Goal: Navigation & Orientation: Find specific page/section

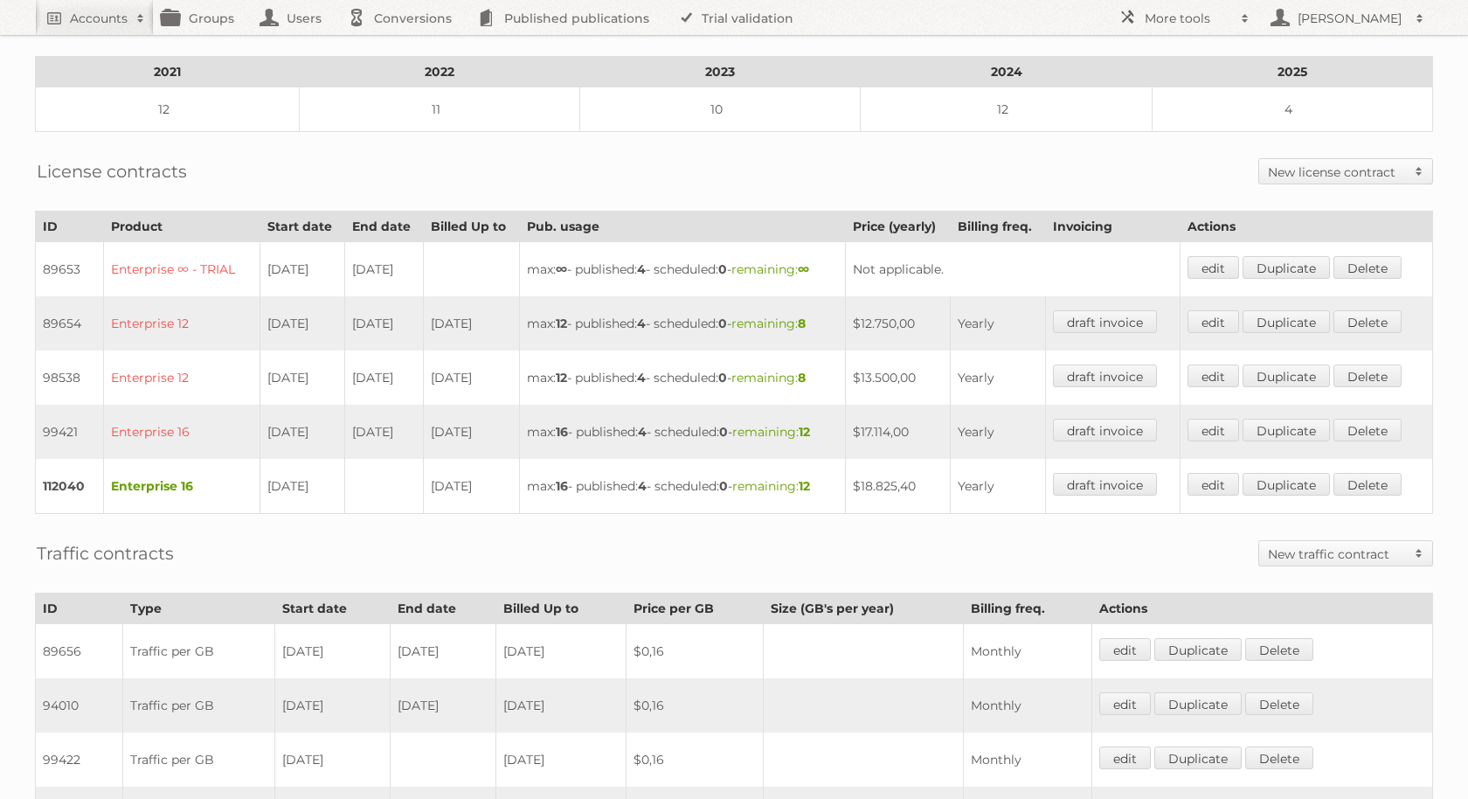
scroll to position [443, 0]
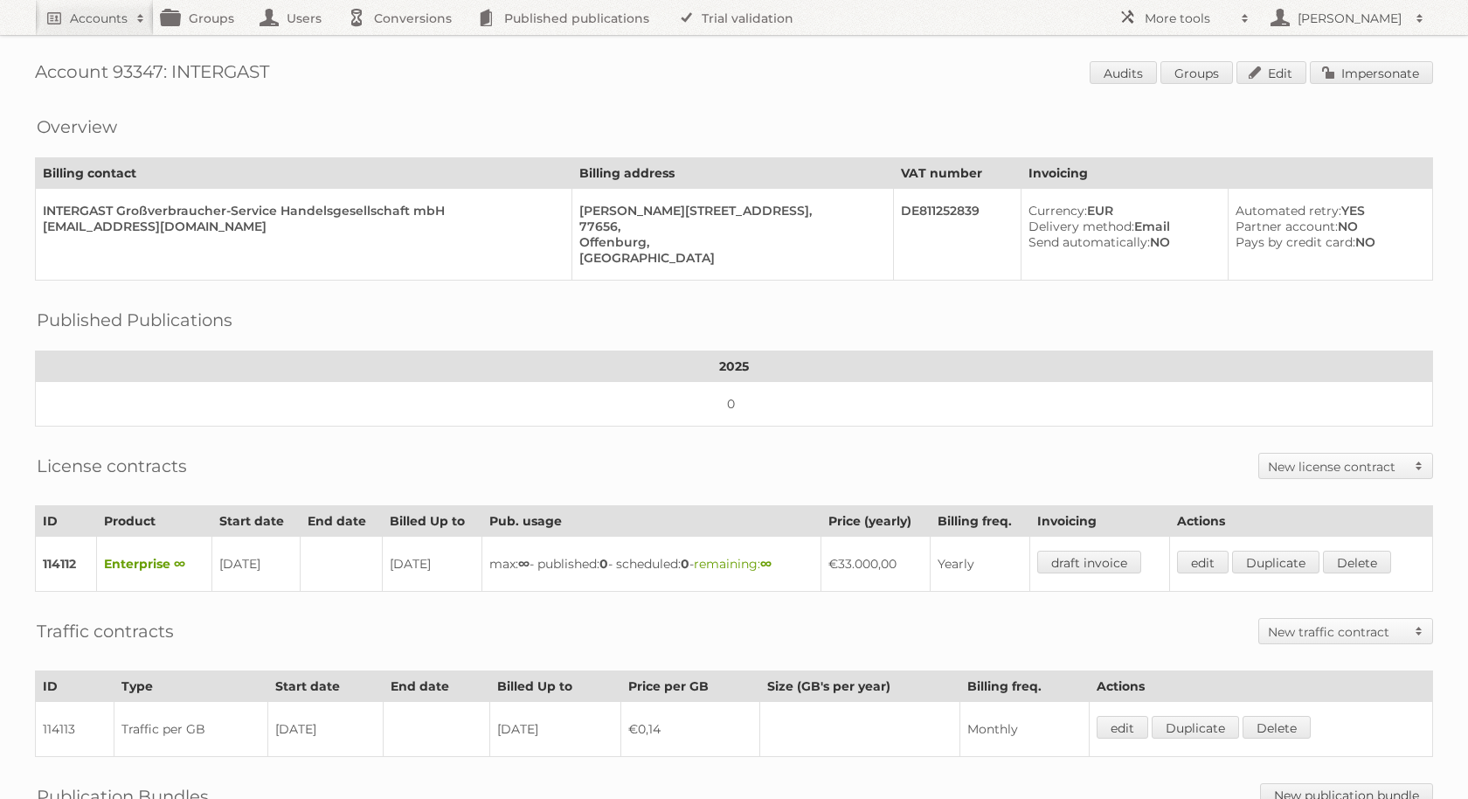
scroll to position [161, 0]
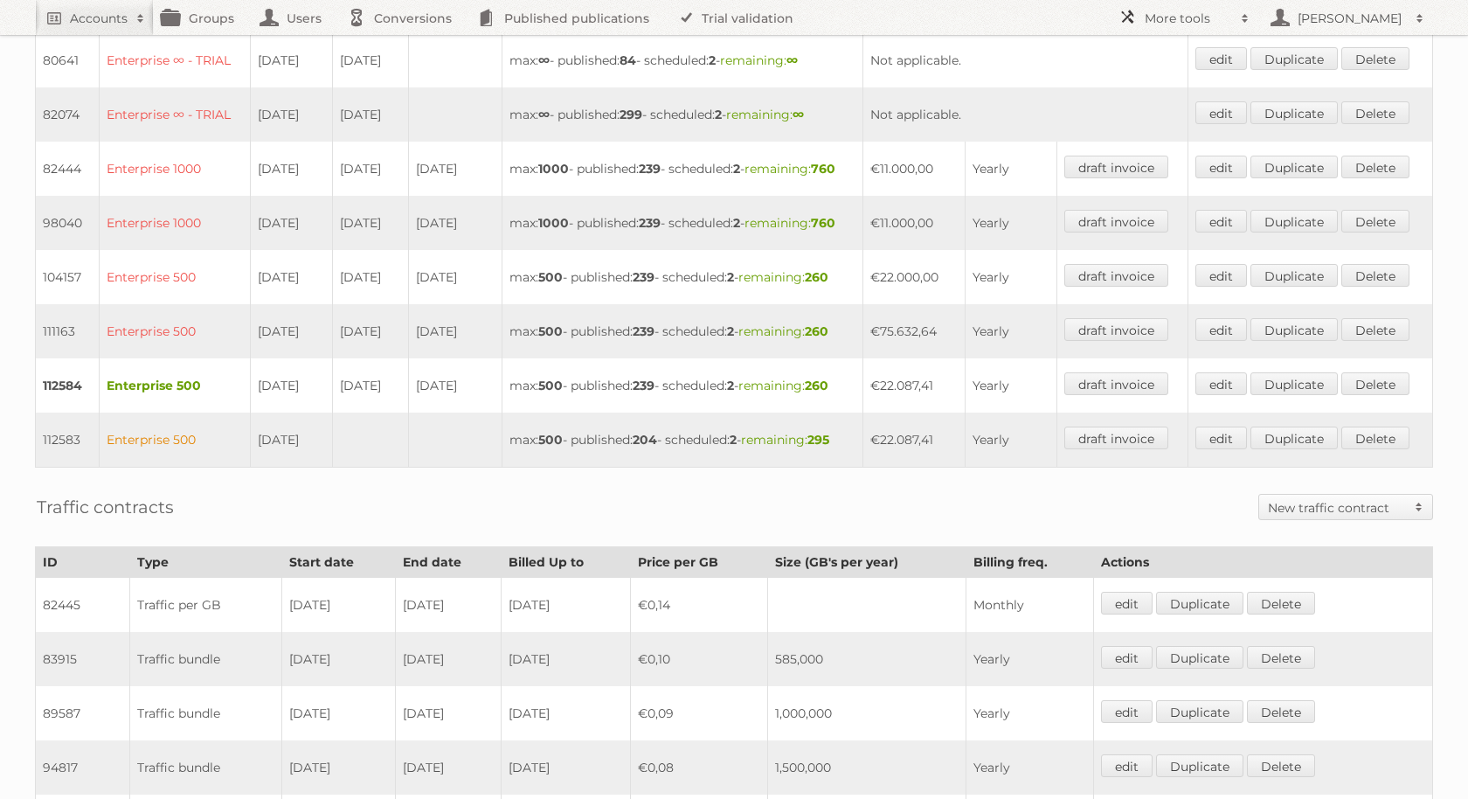
scroll to position [546, 0]
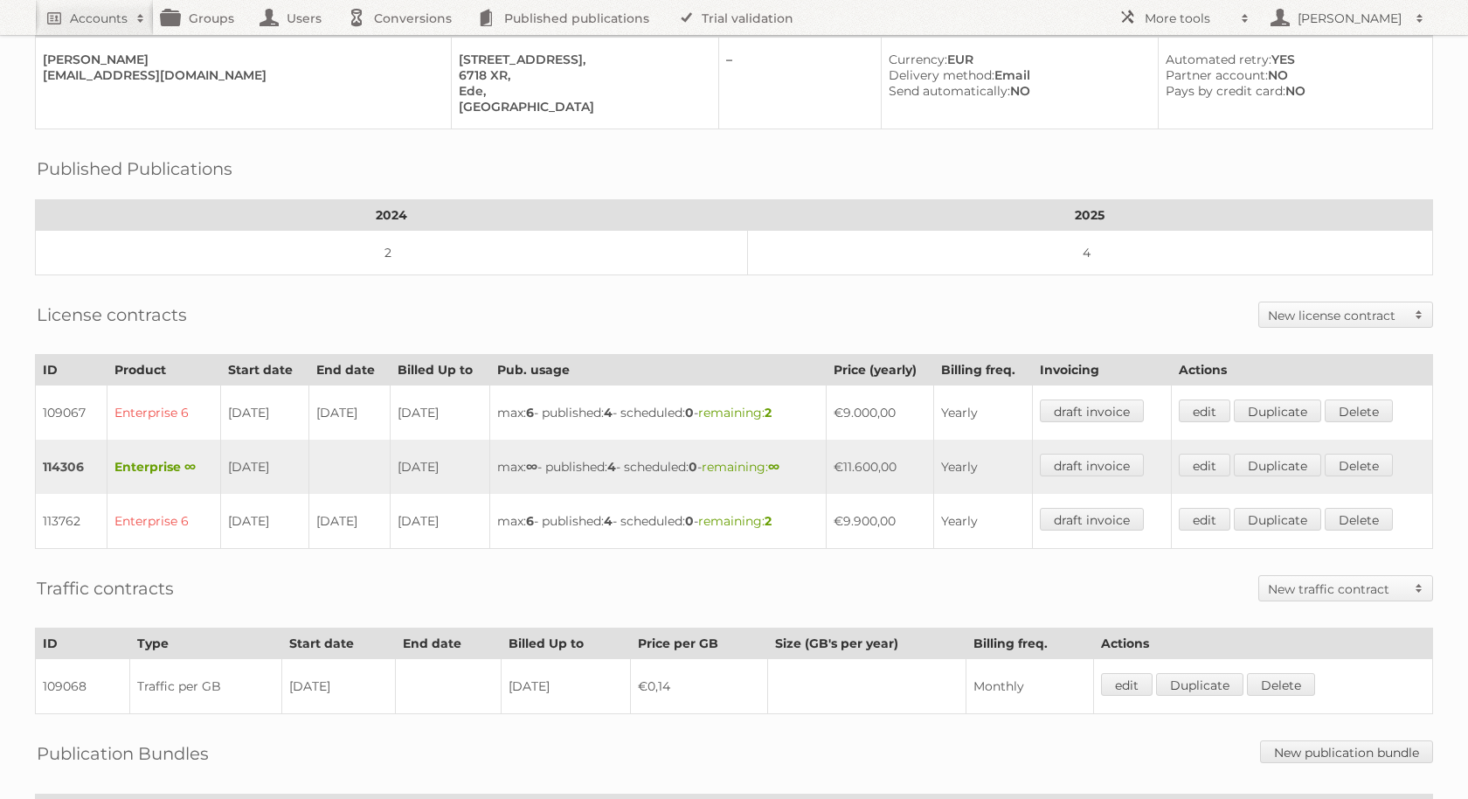
scroll to position [335, 0]
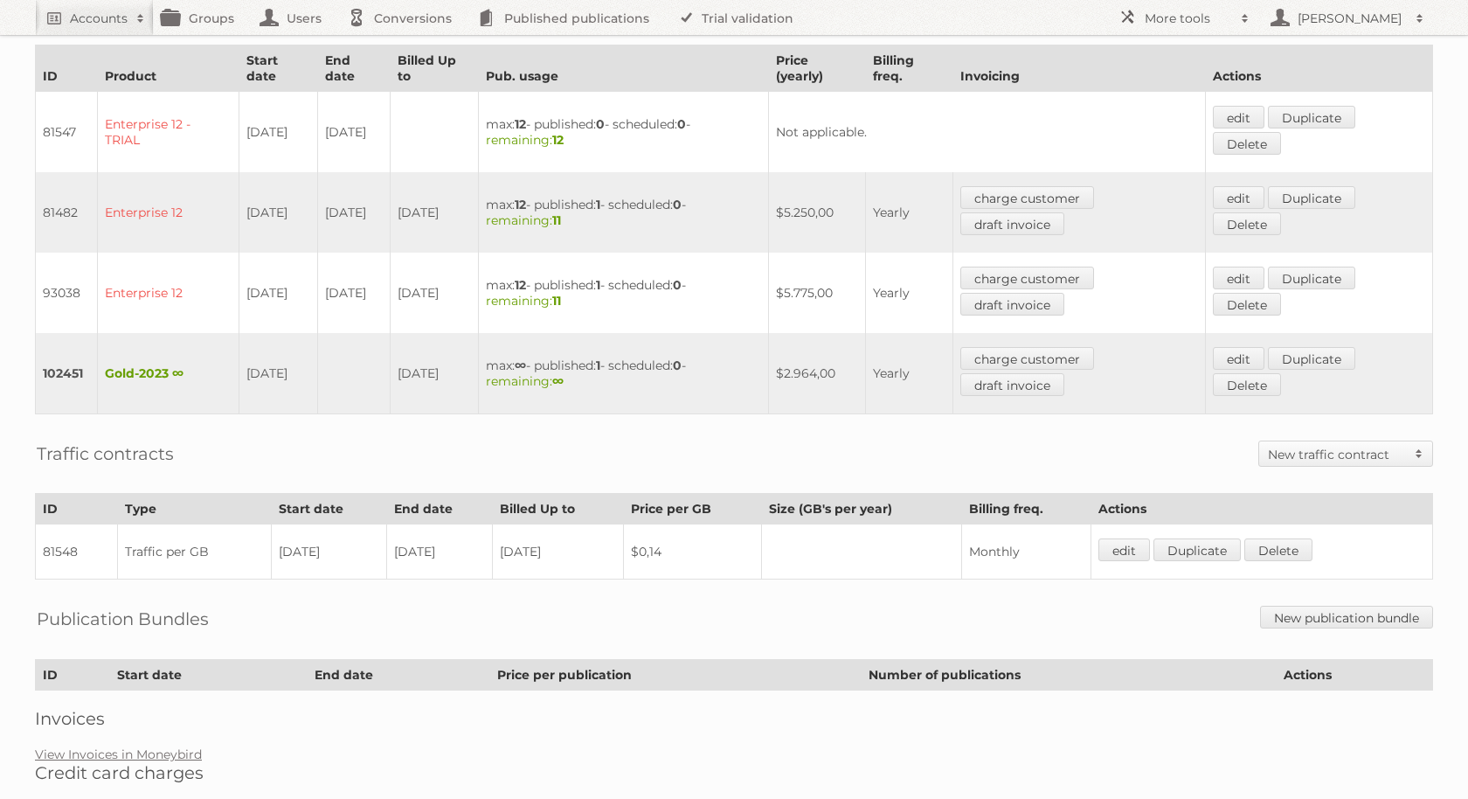
scroll to position [544, 0]
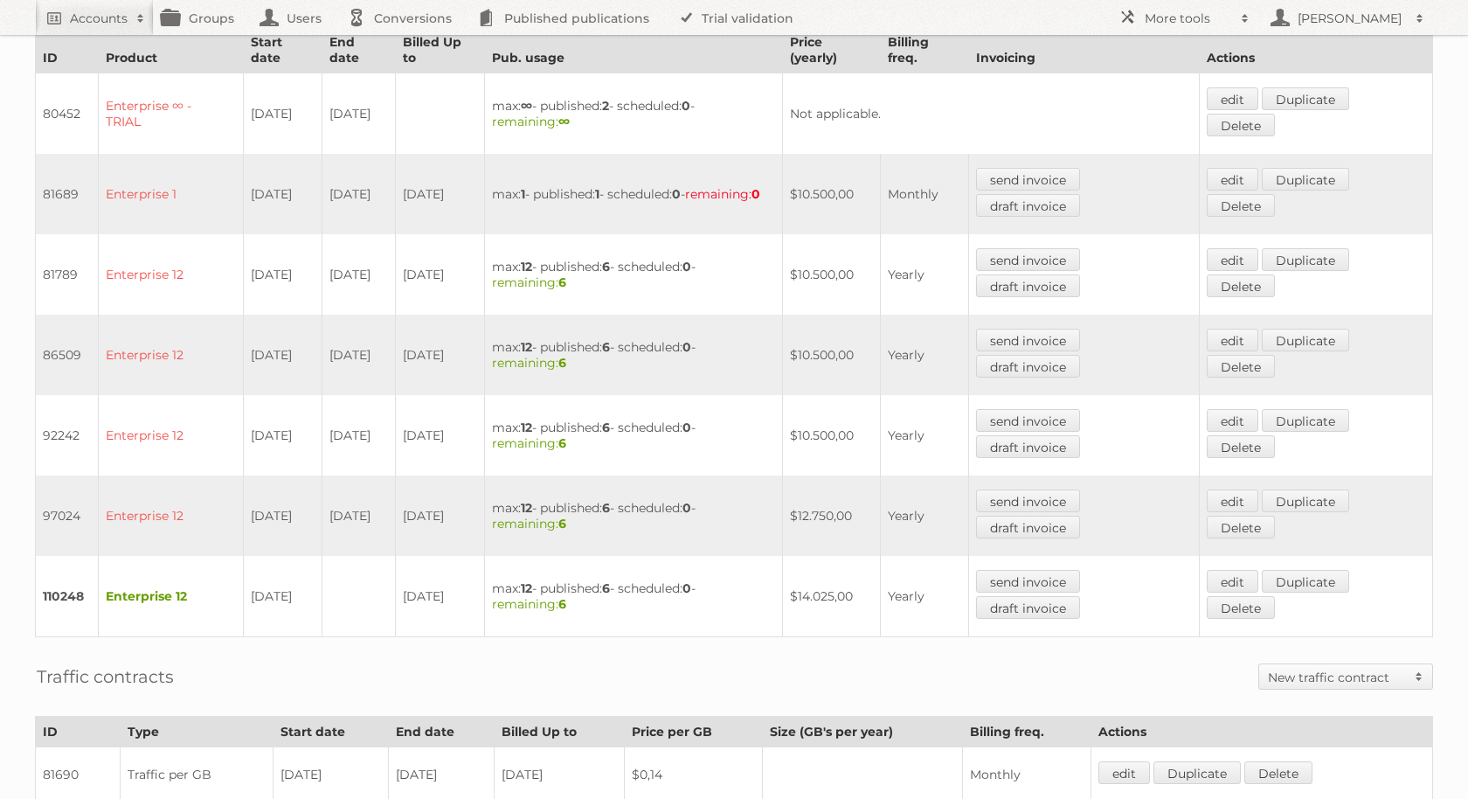
scroll to position [522, 0]
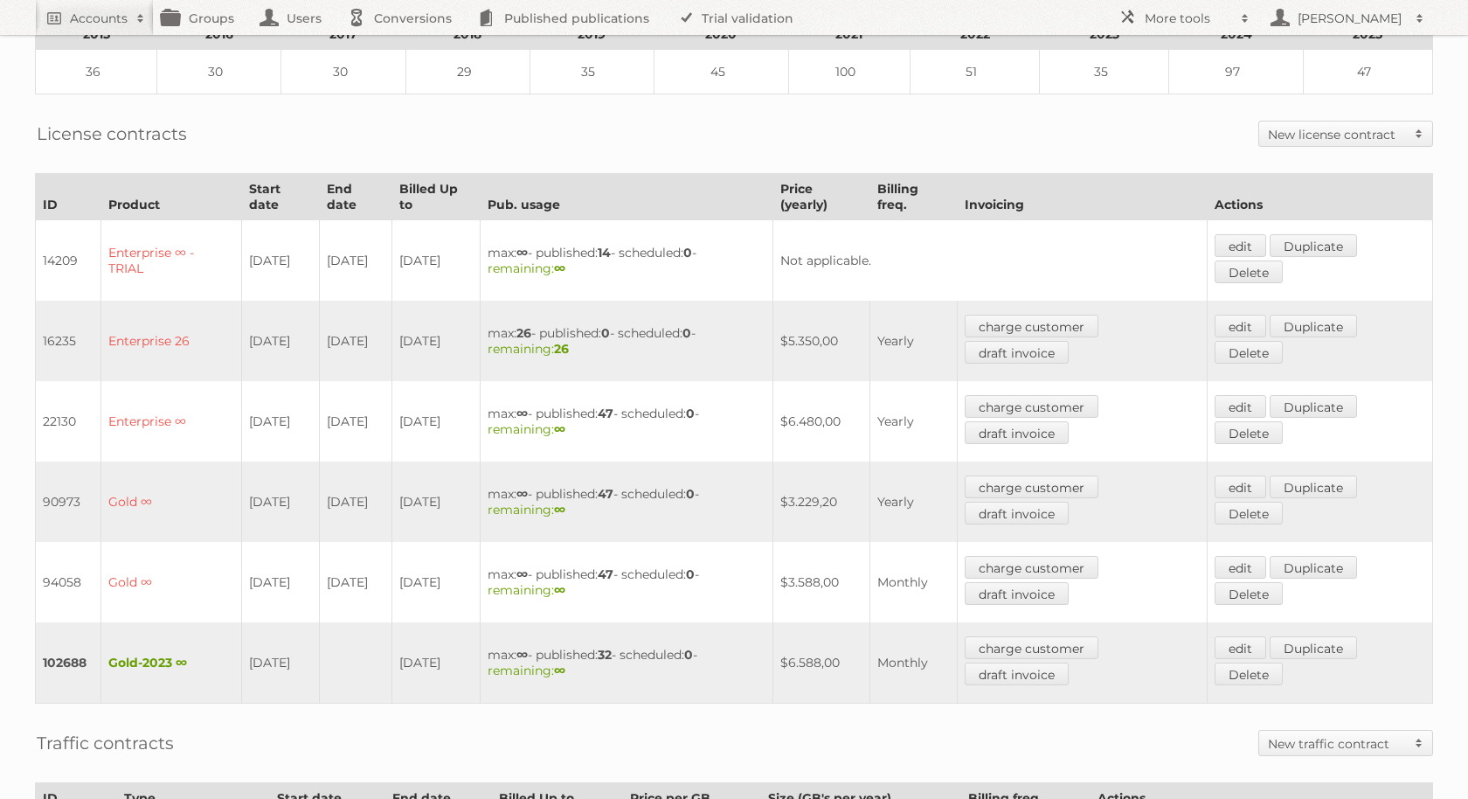
scroll to position [429, 0]
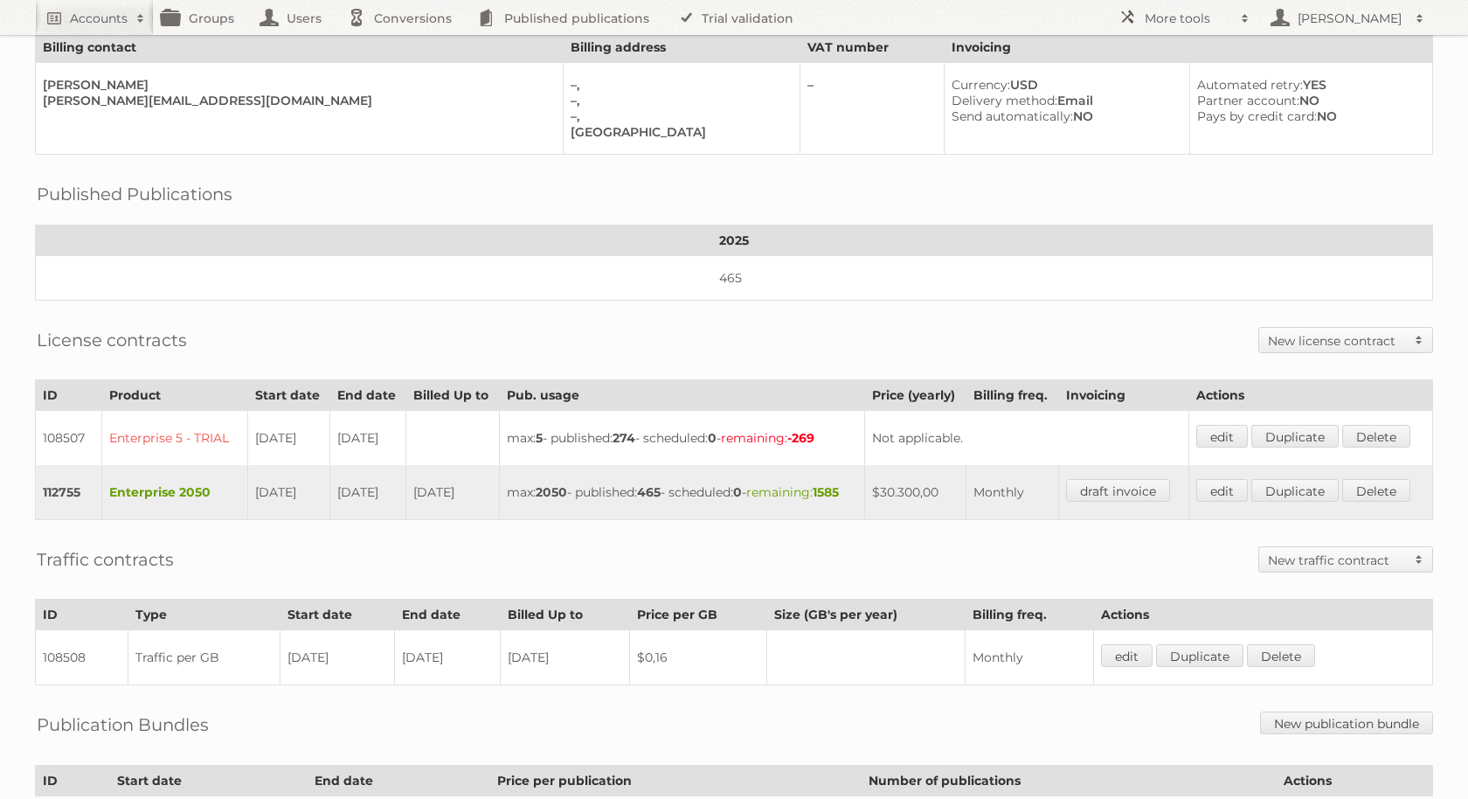
scroll to position [137, 0]
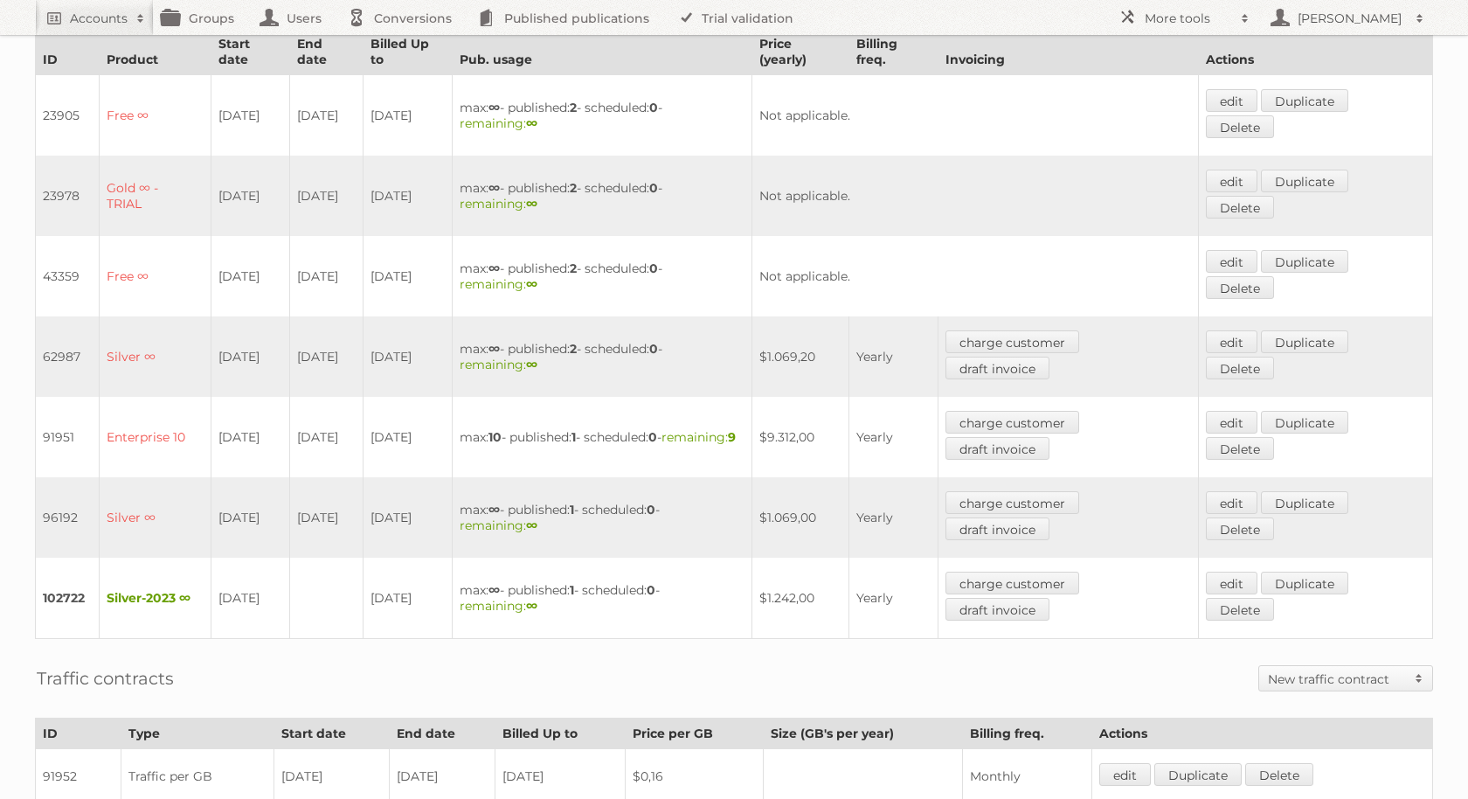
scroll to position [508, 0]
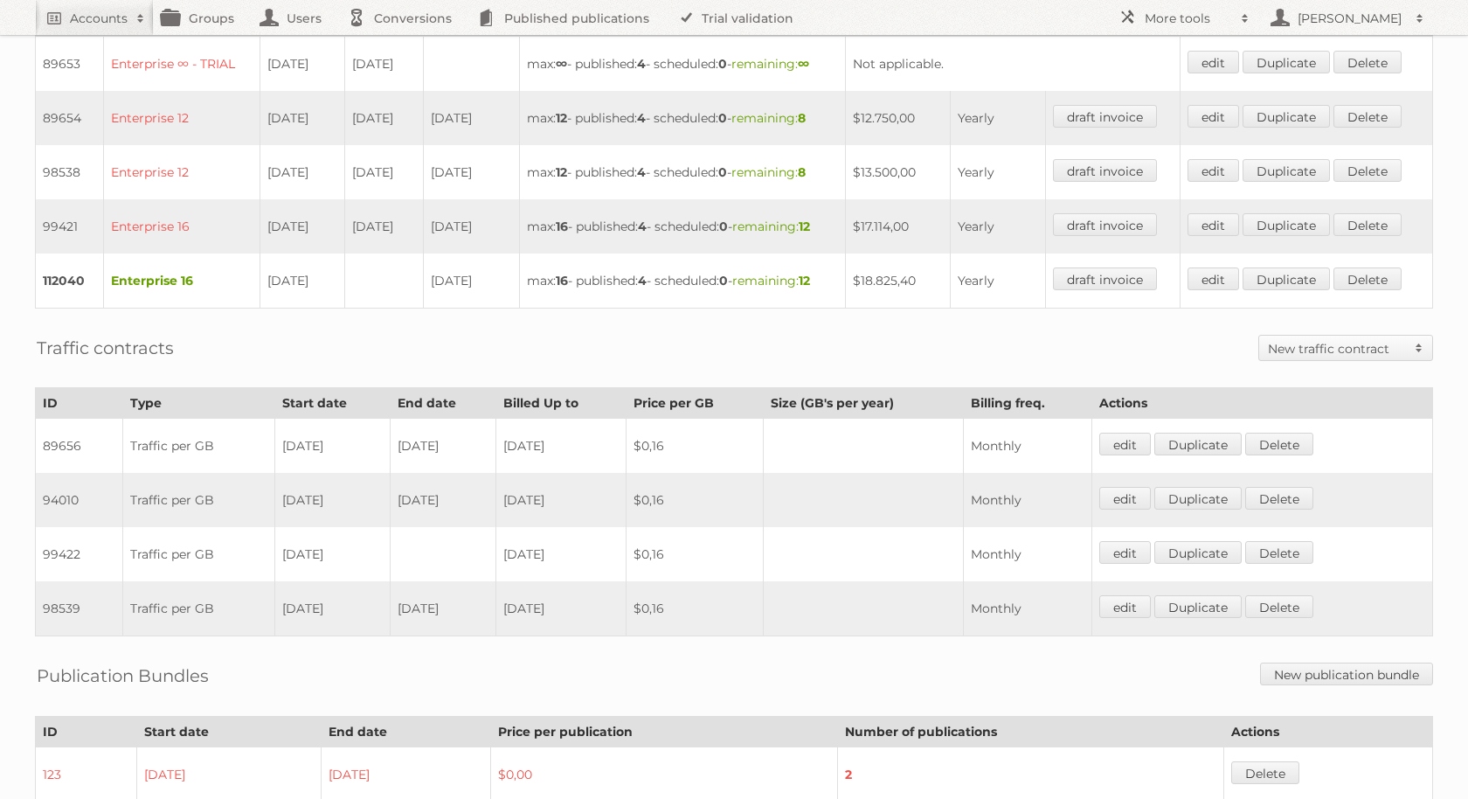
scroll to position [555, 0]
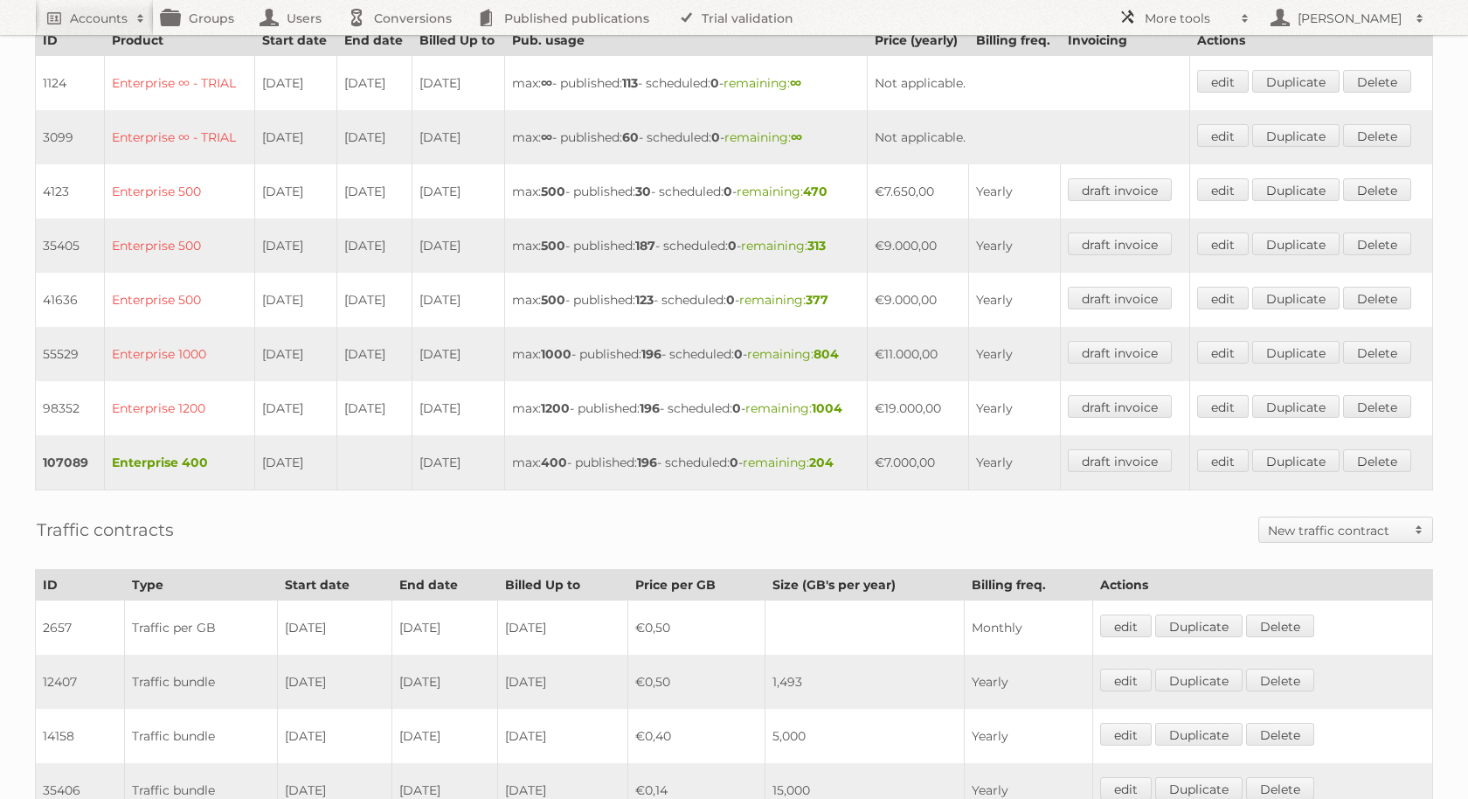
scroll to position [568, 0]
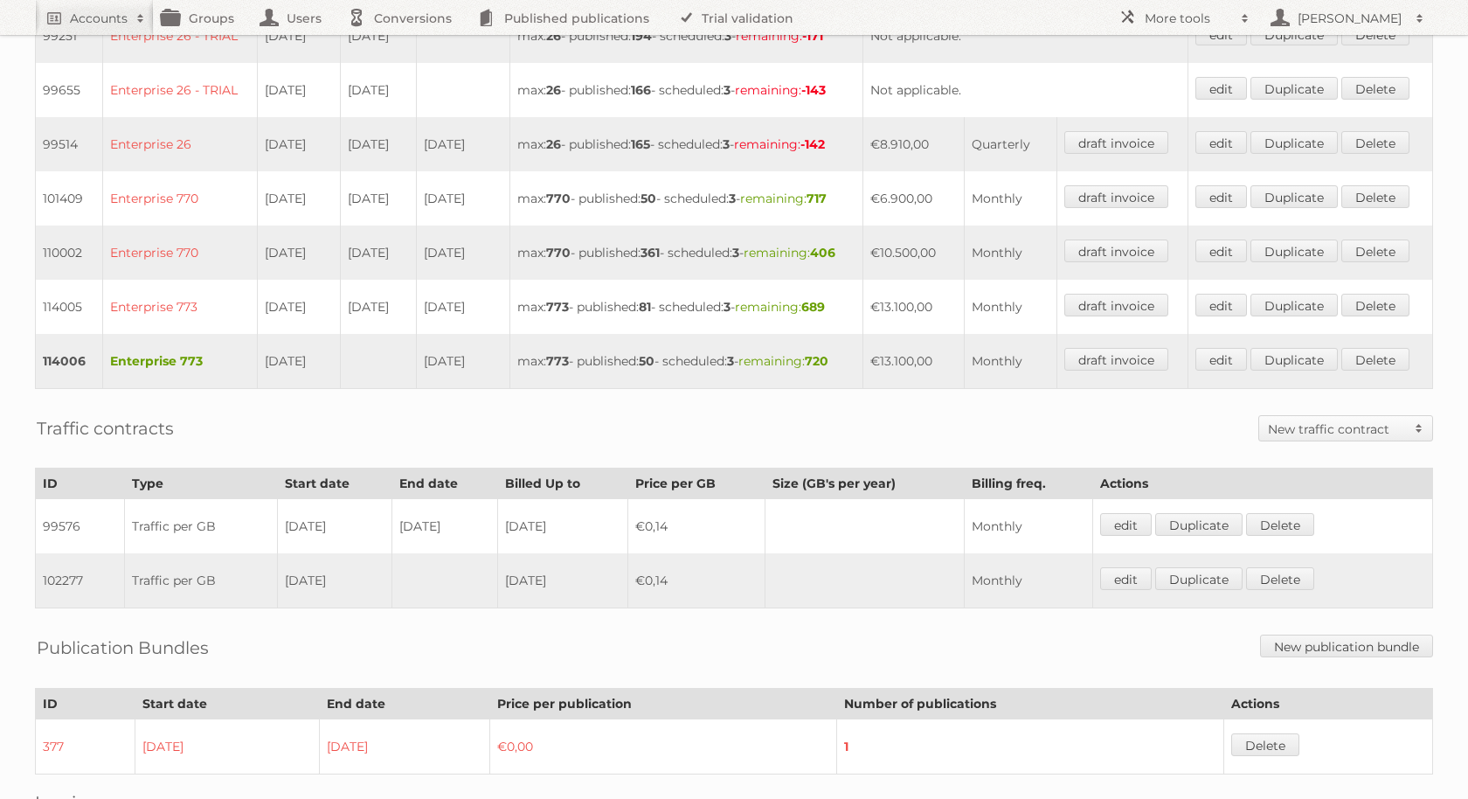
scroll to position [776, 0]
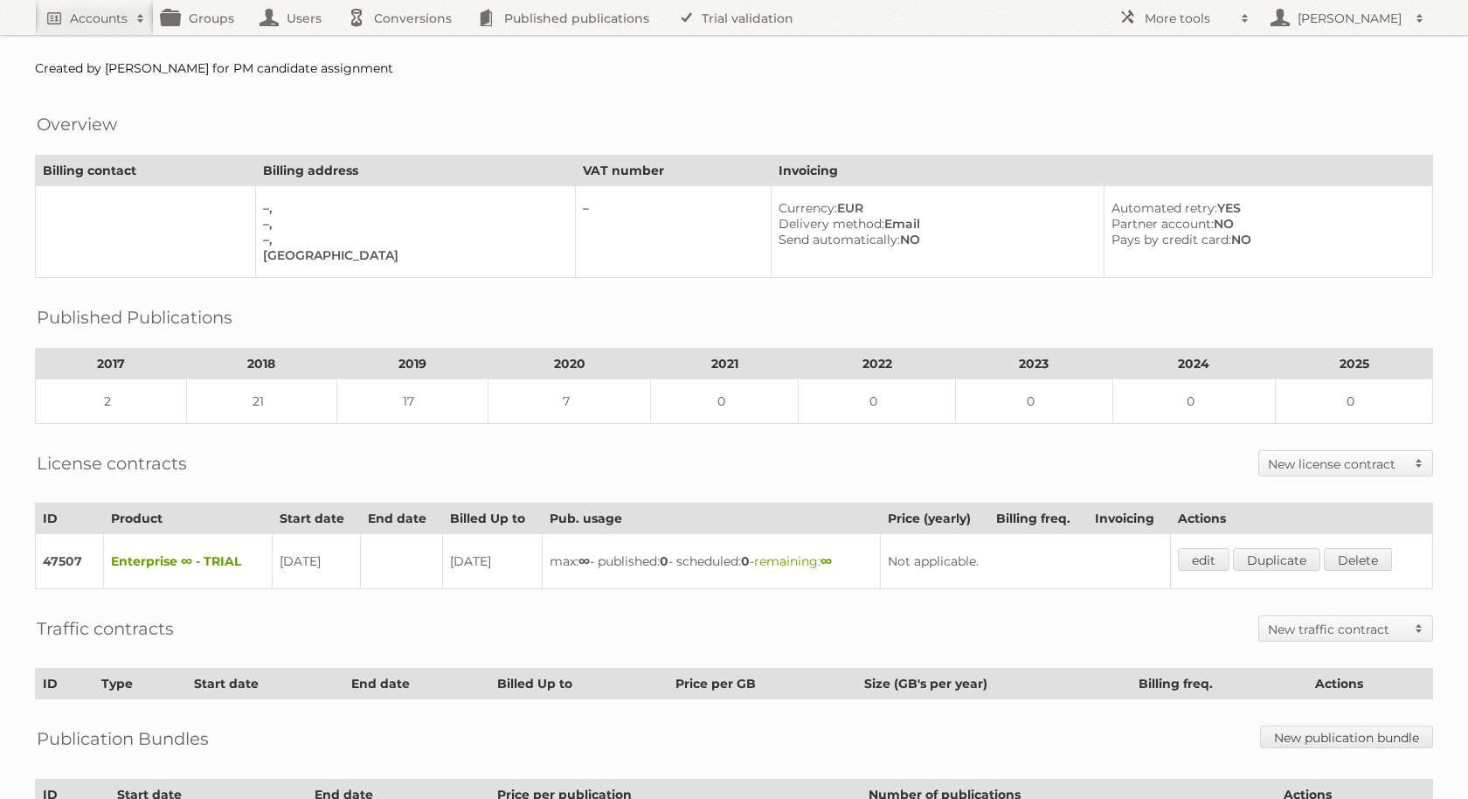
scroll to position [213, 0]
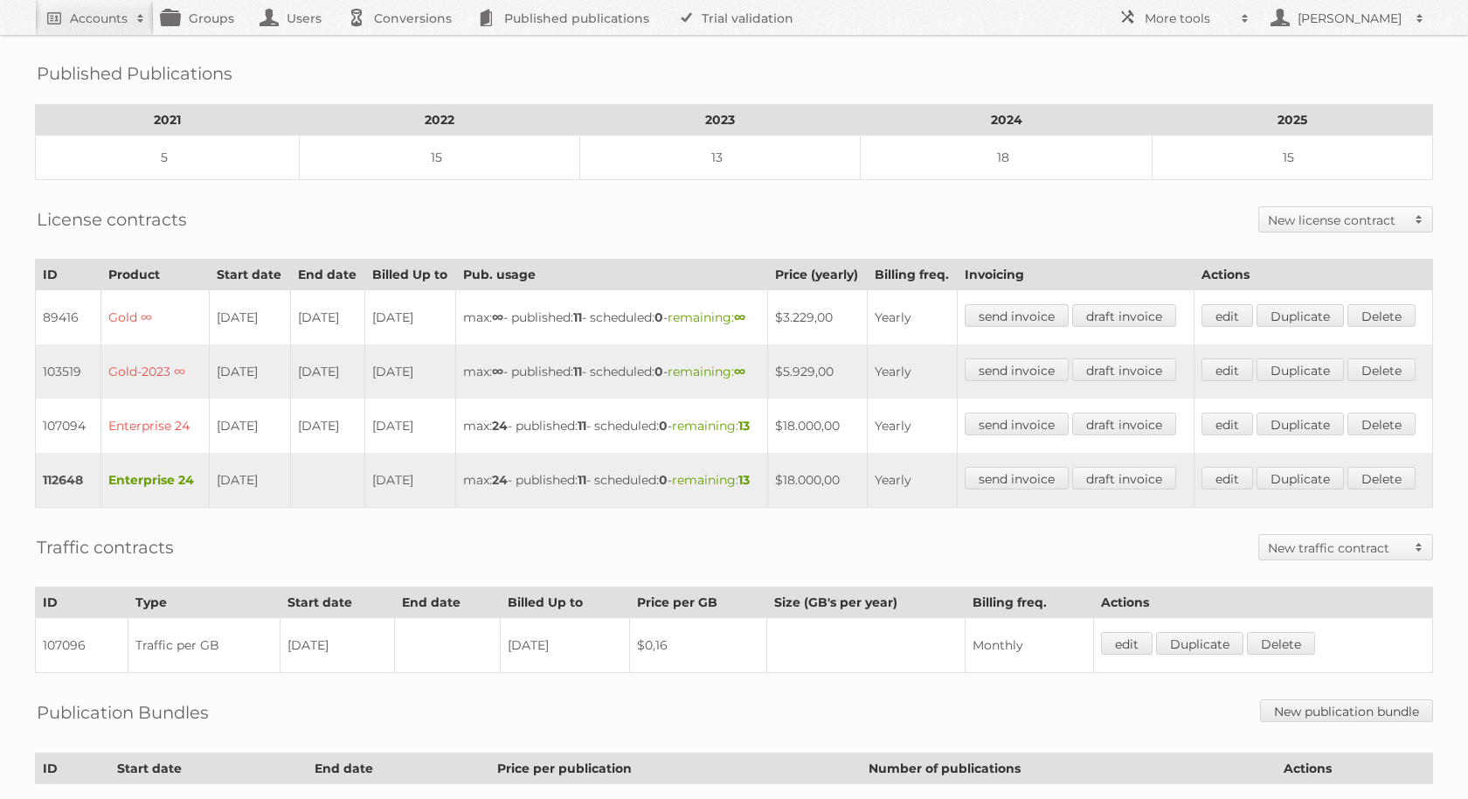
scroll to position [526, 0]
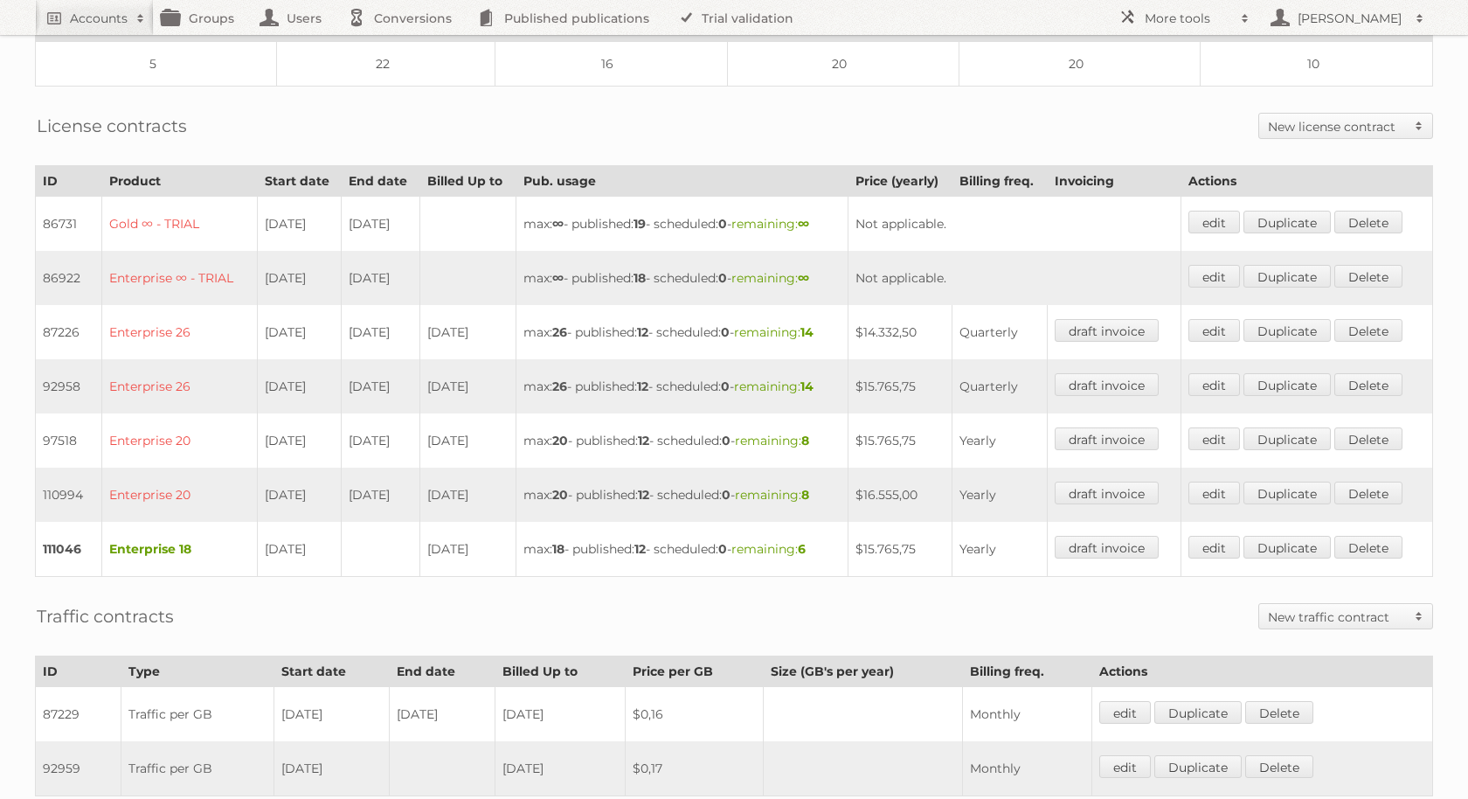
scroll to position [408, 0]
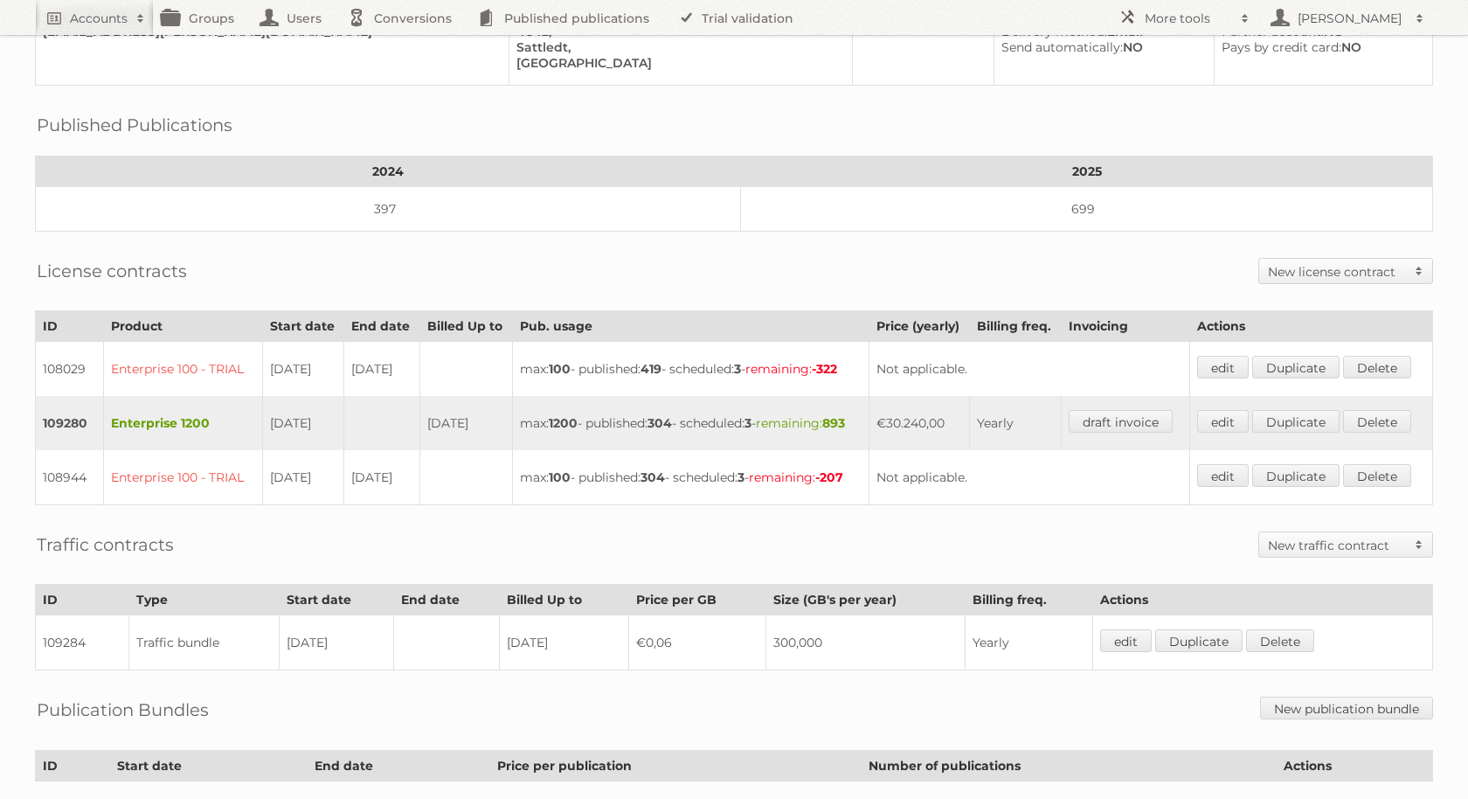
scroll to position [300, 0]
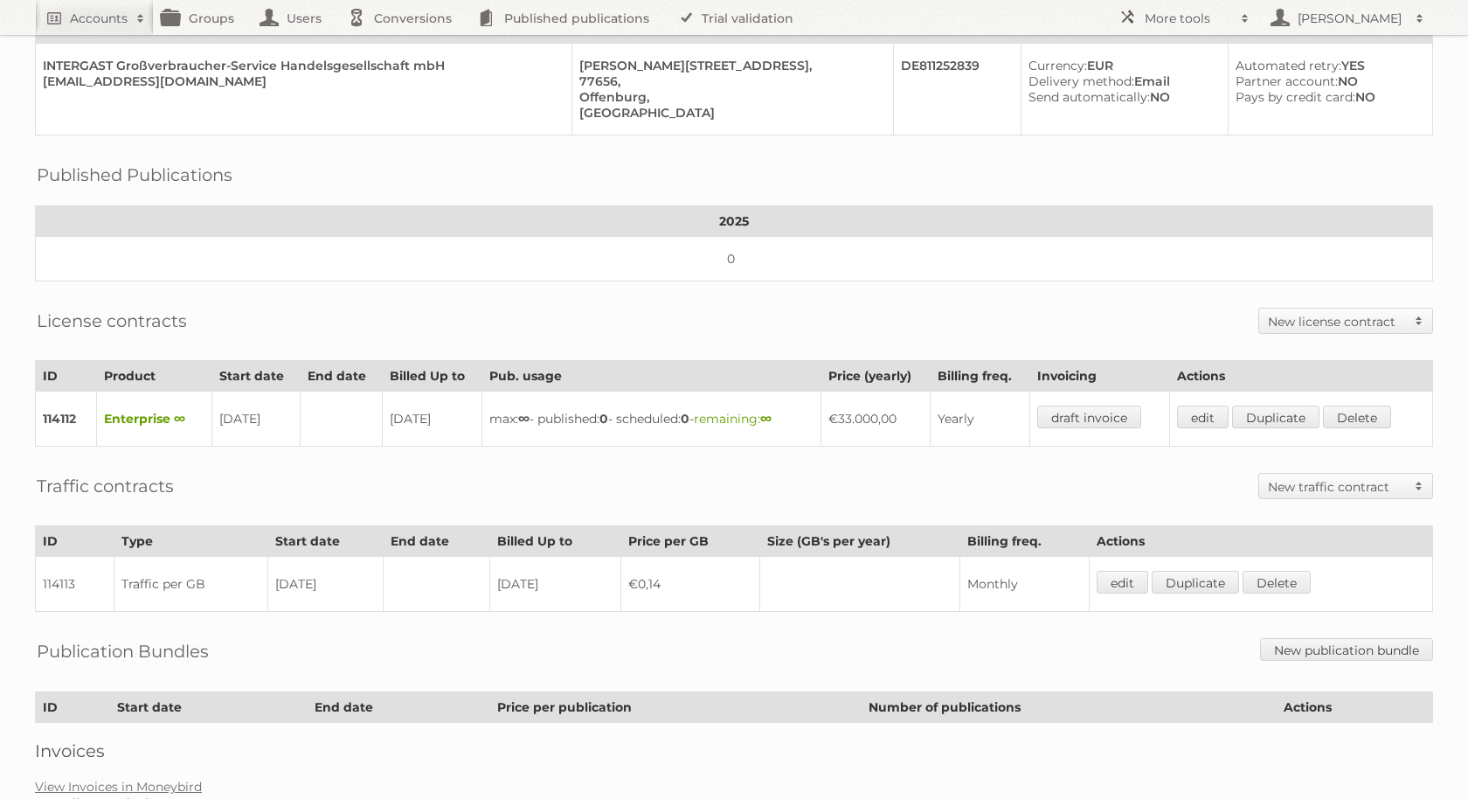
scroll to position [150, 0]
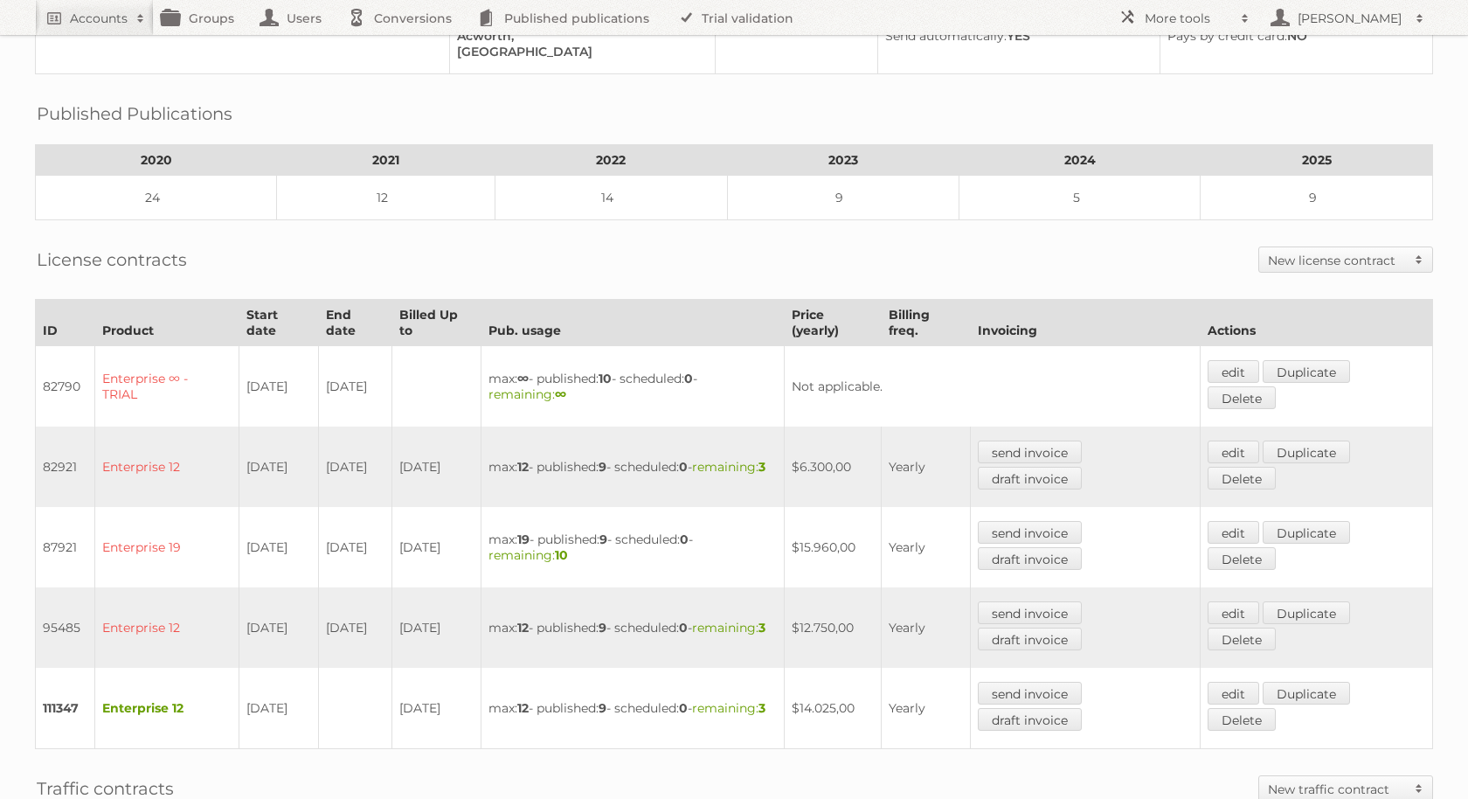
scroll to position [262, 0]
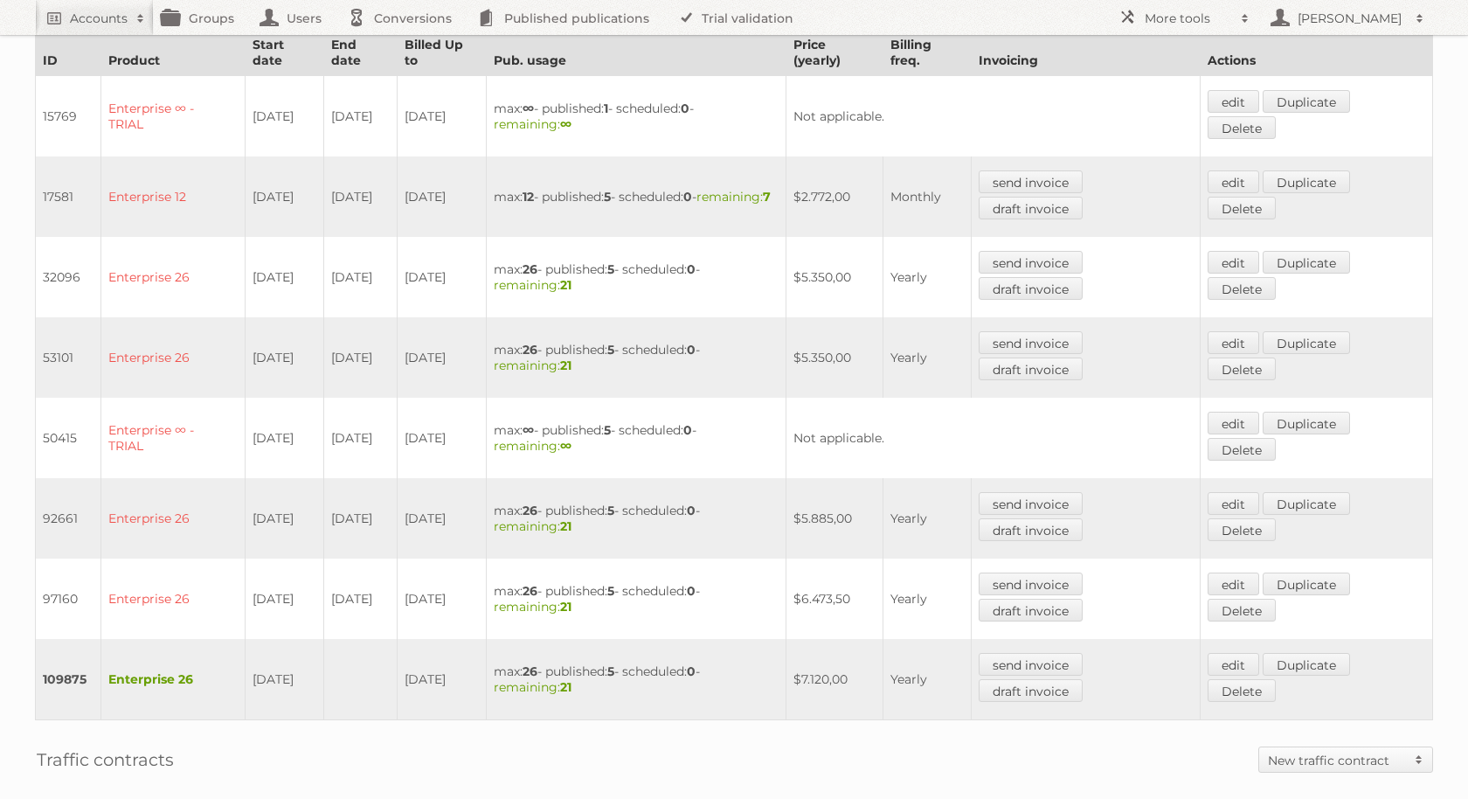
scroll to position [561, 0]
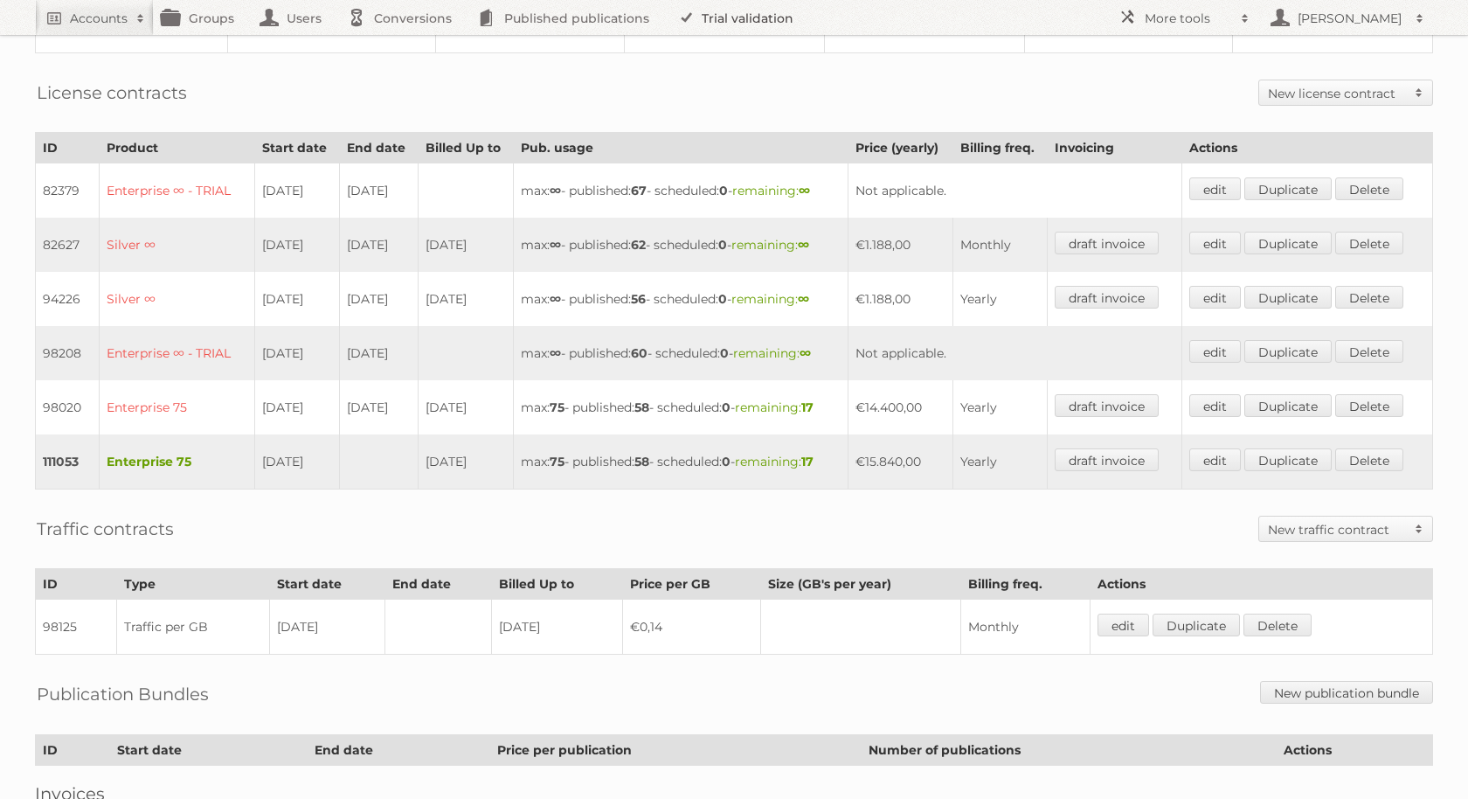
scroll to position [379, 0]
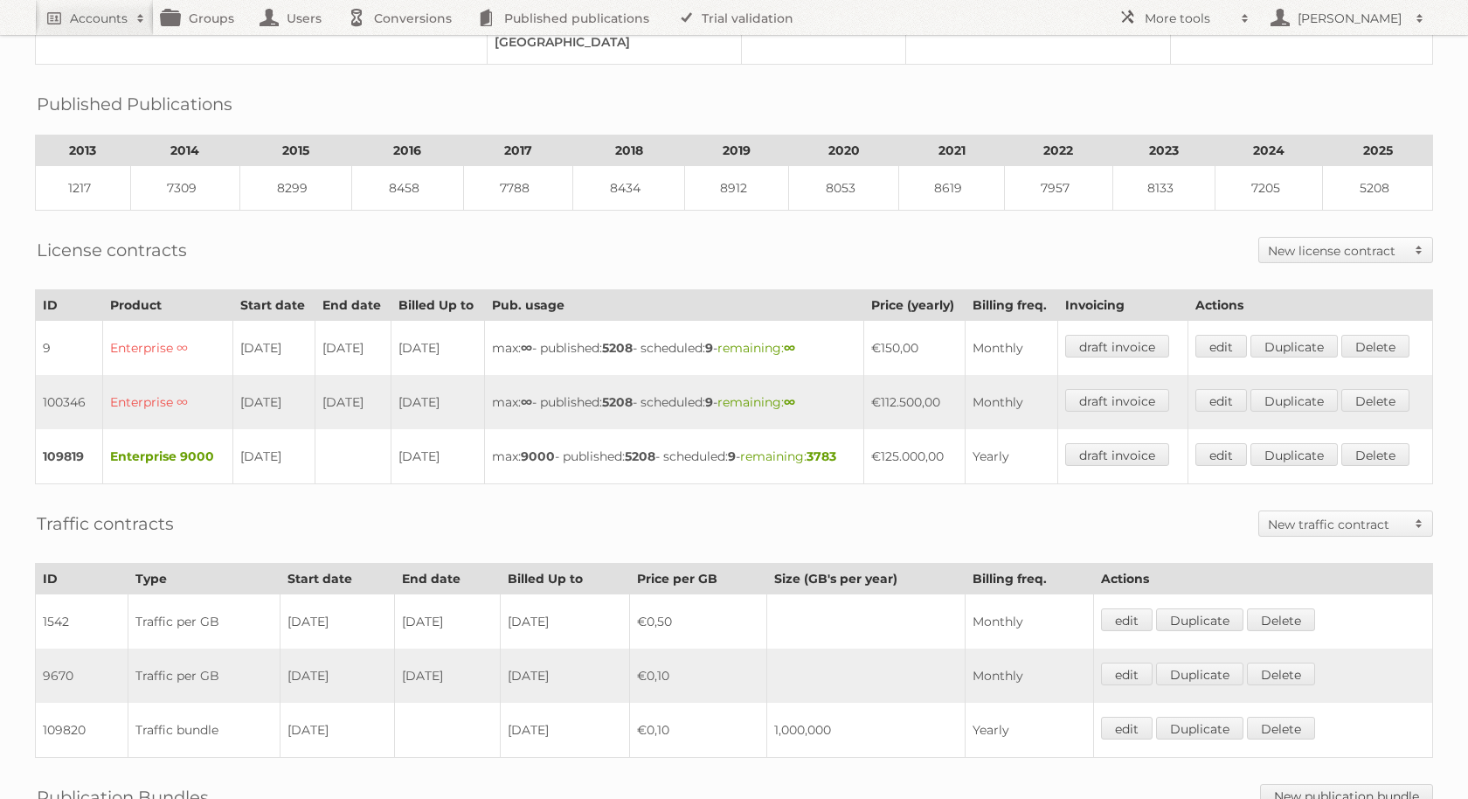
scroll to position [326, 0]
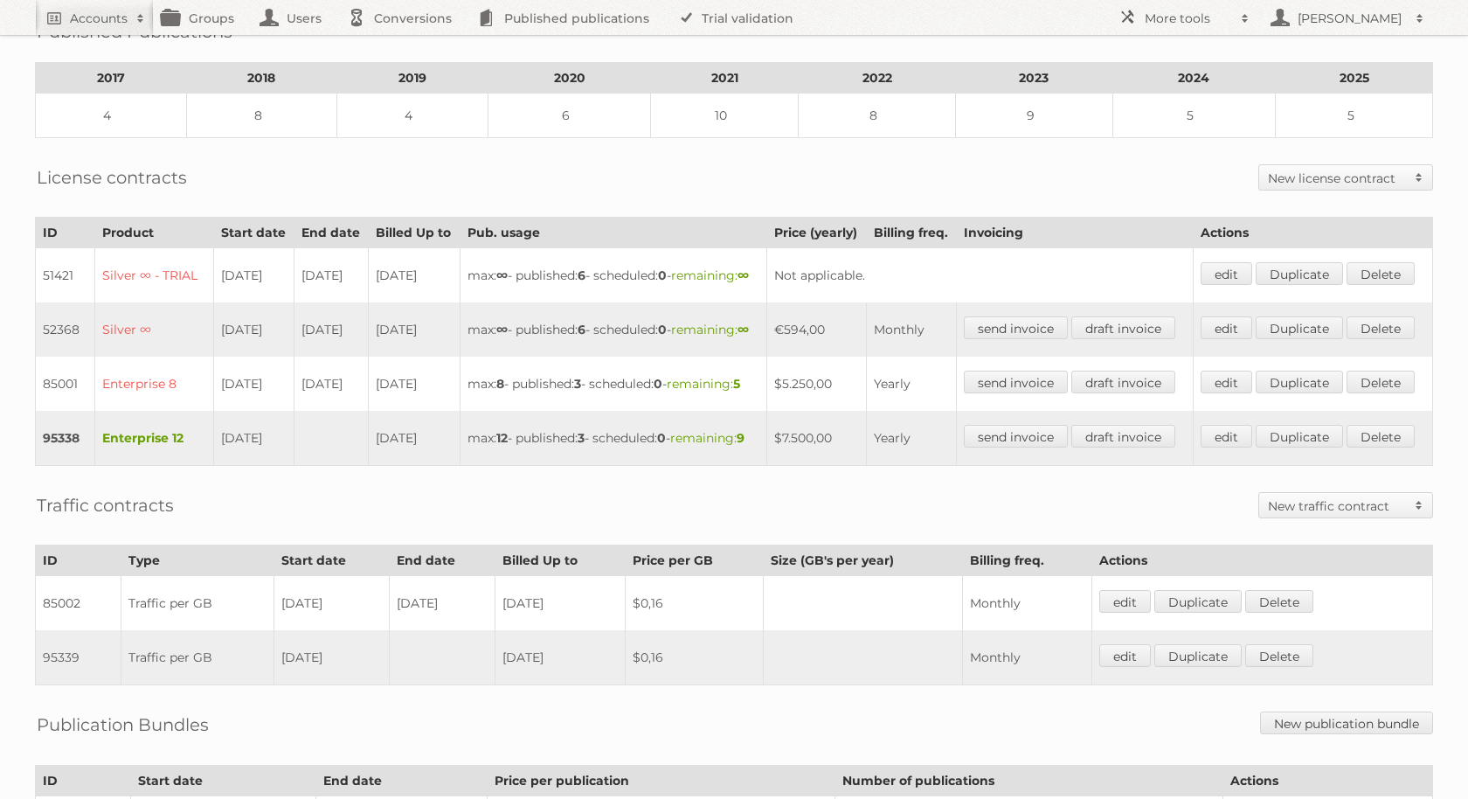
scroll to position [302, 0]
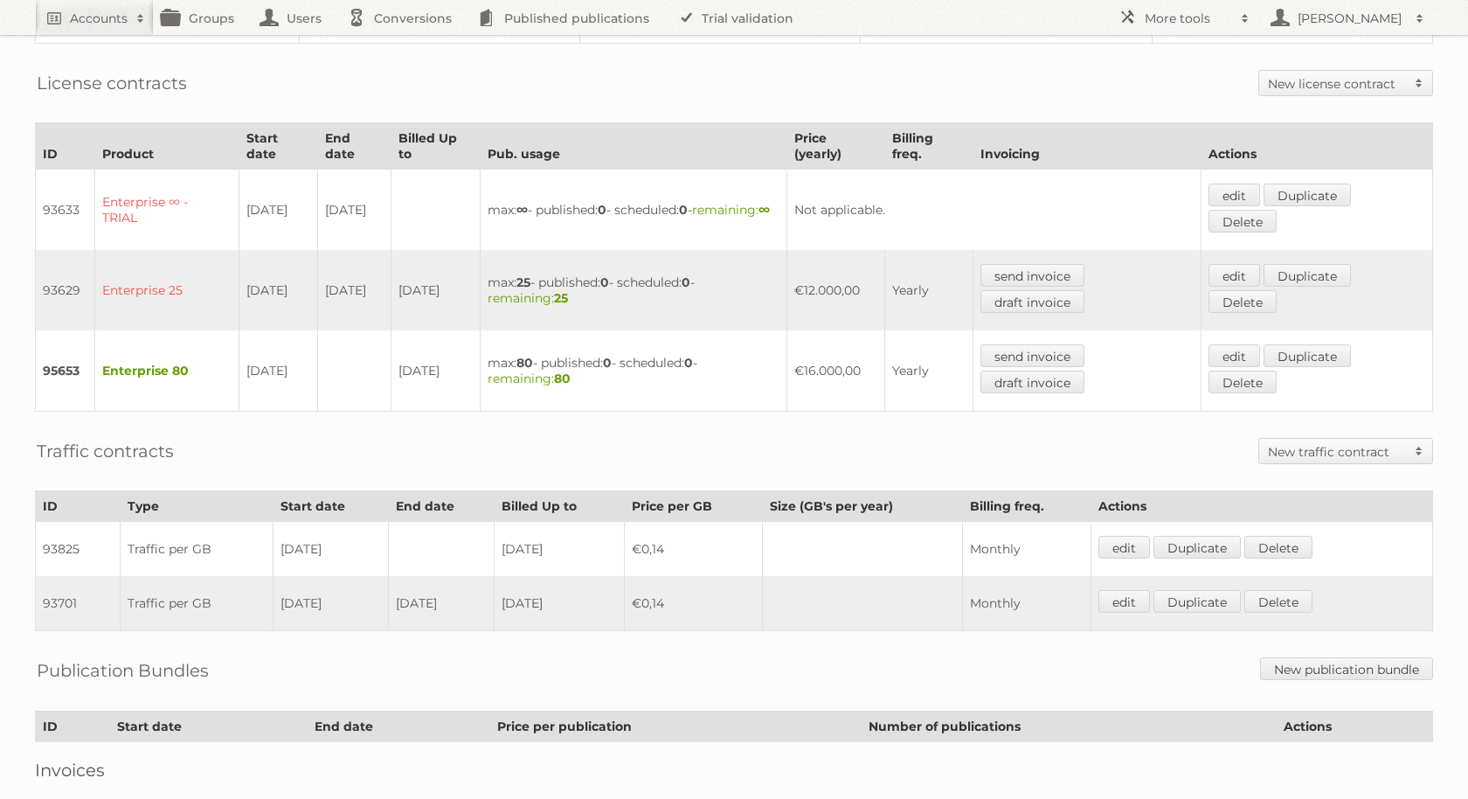
scroll to position [519, 0]
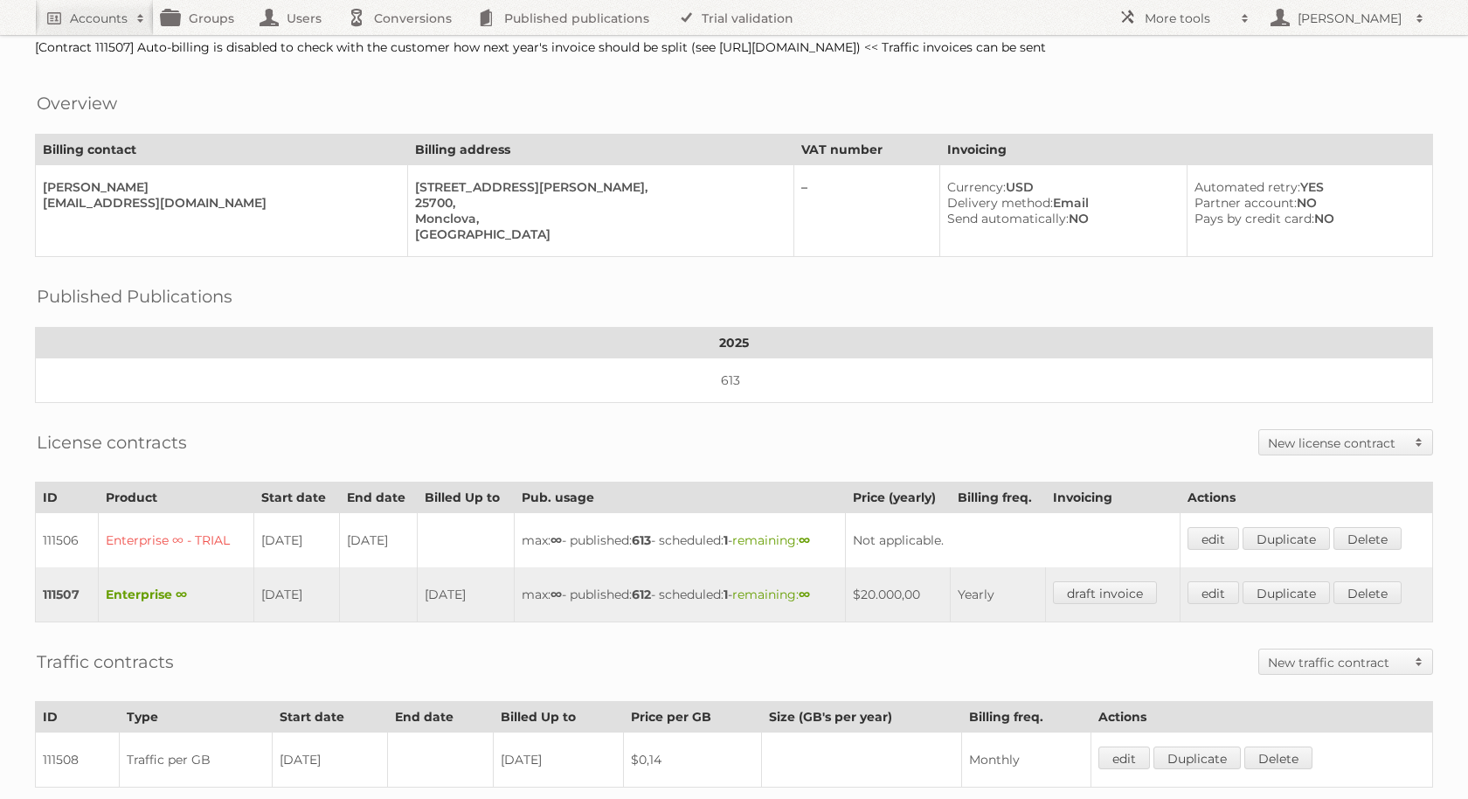
scroll to position [121, 0]
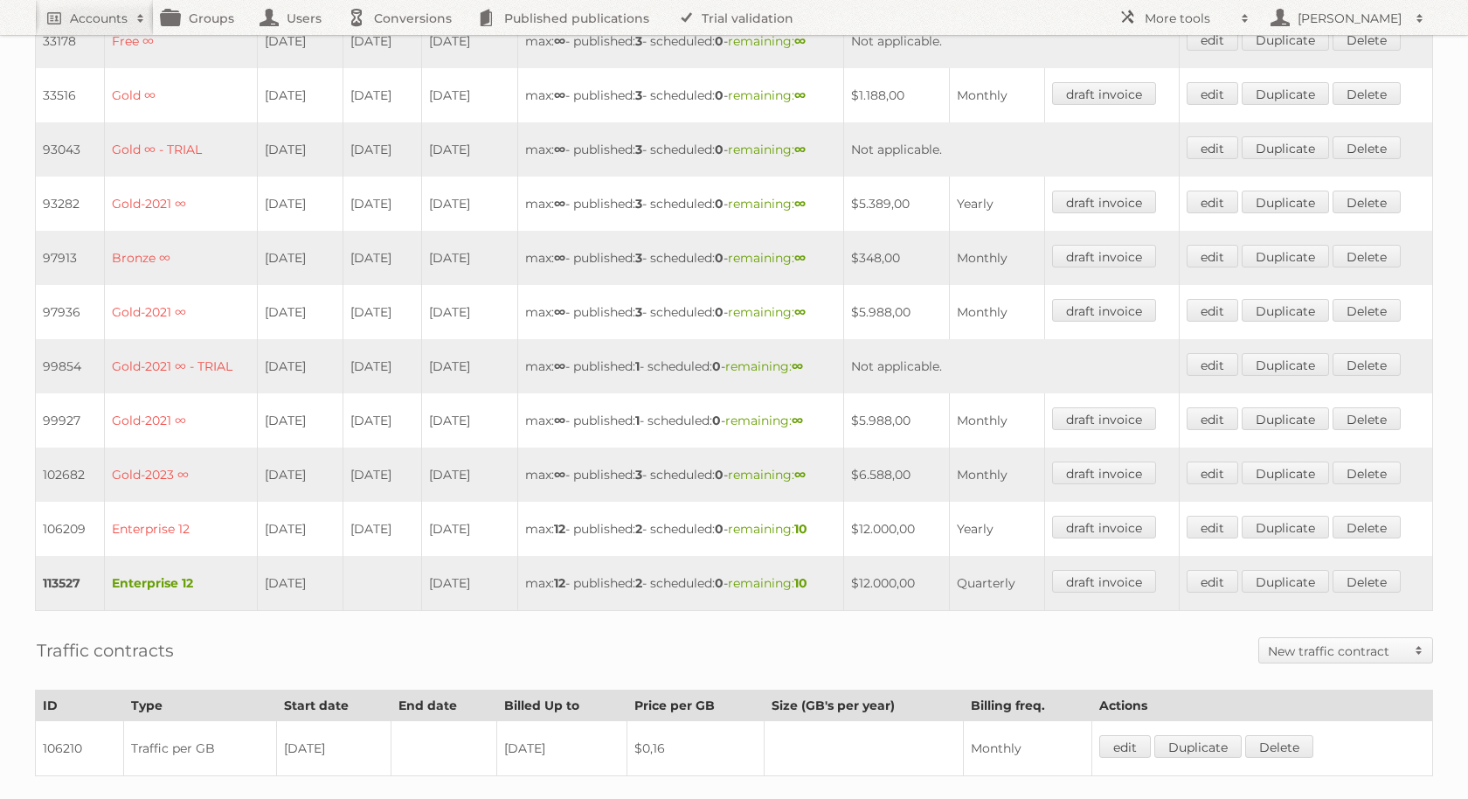
scroll to position [687, 0]
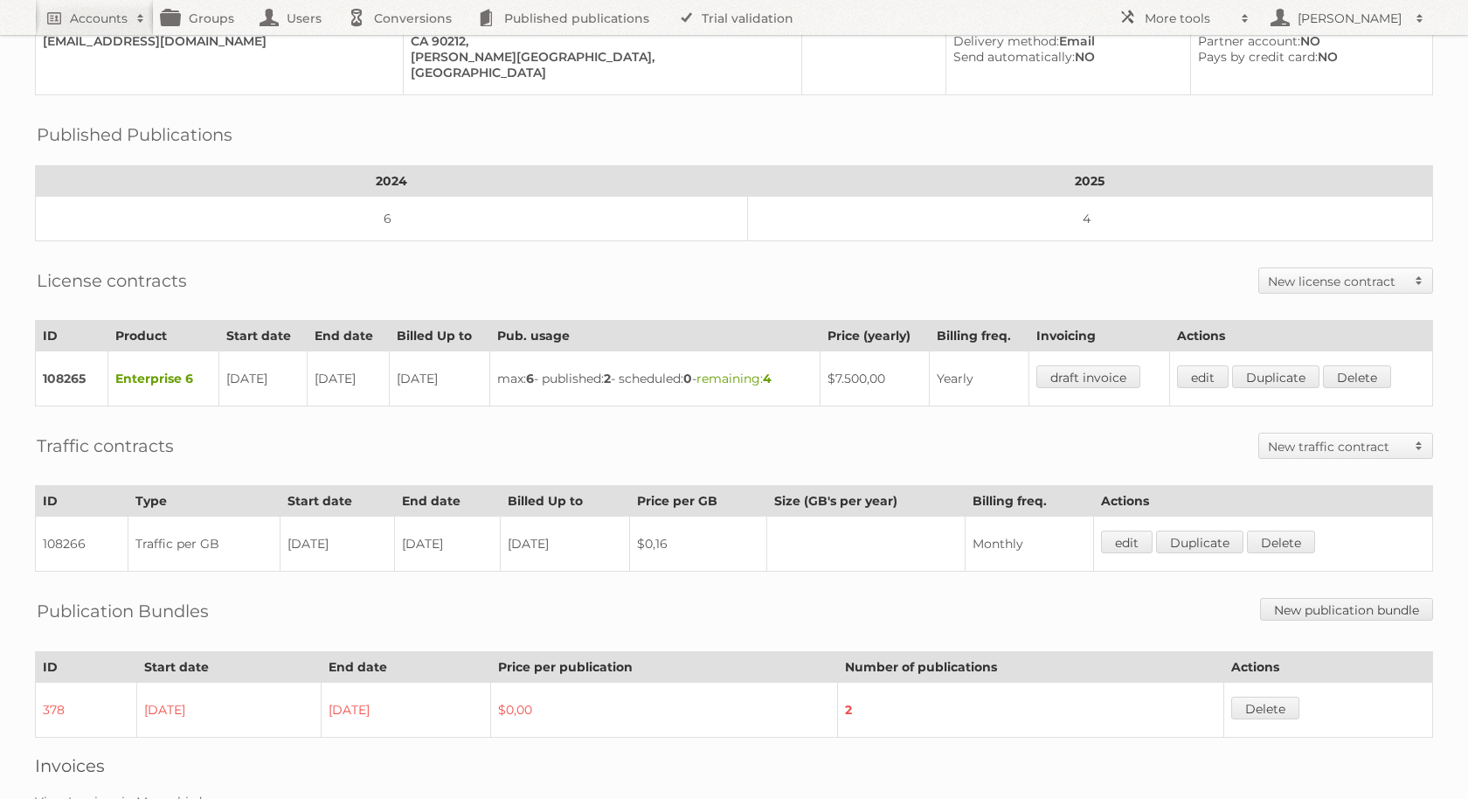
scroll to position [308, 0]
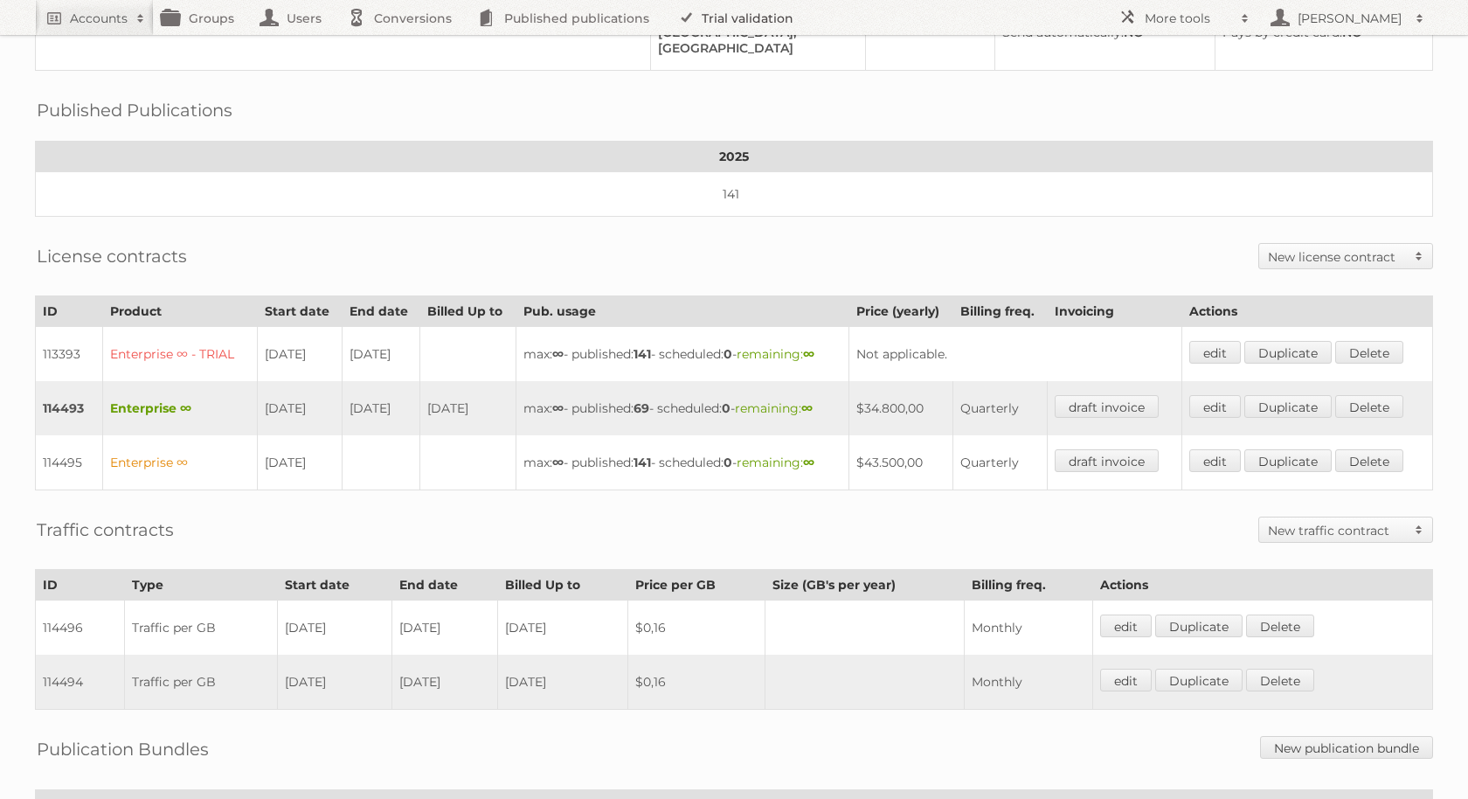
scroll to position [309, 0]
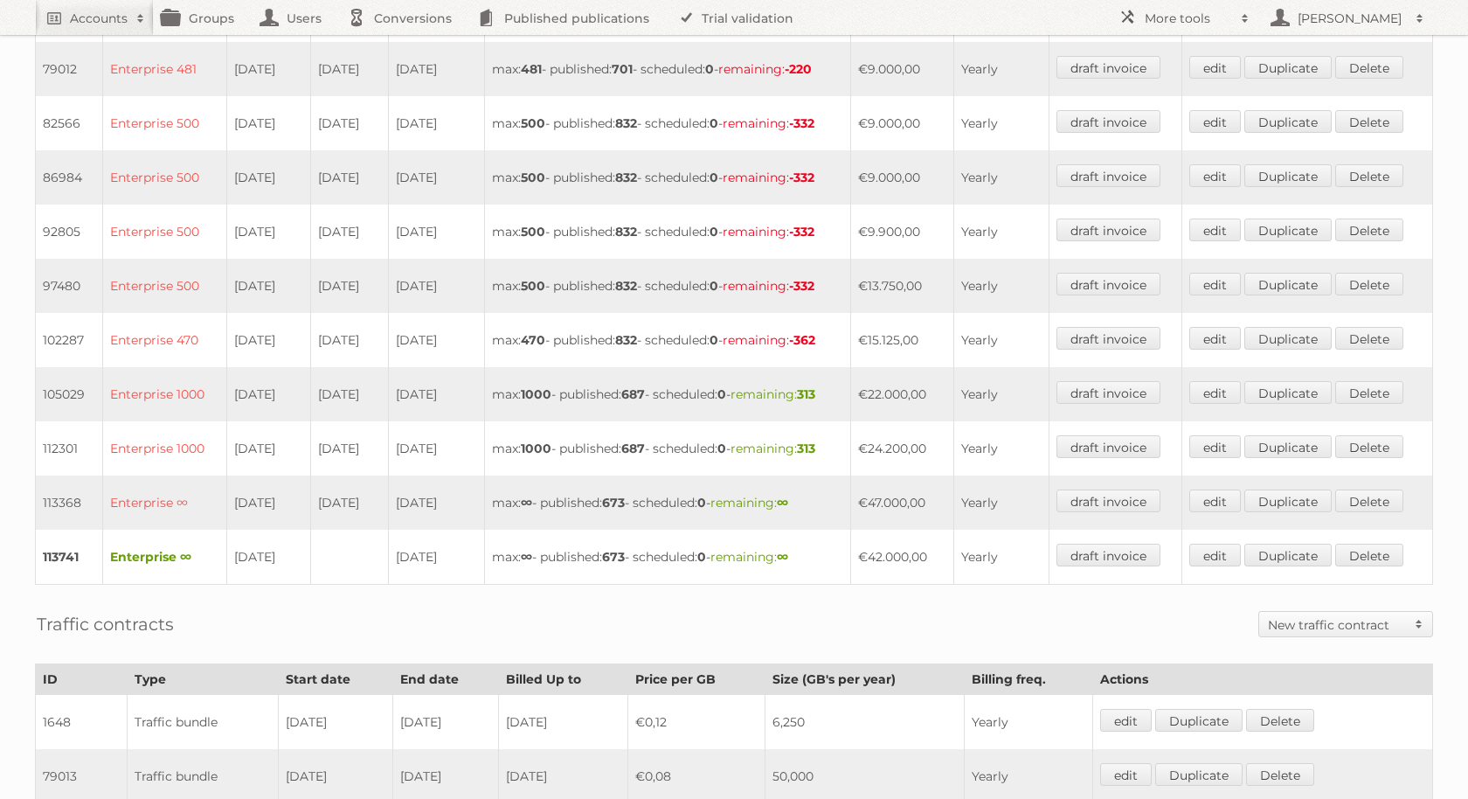
scroll to position [619, 0]
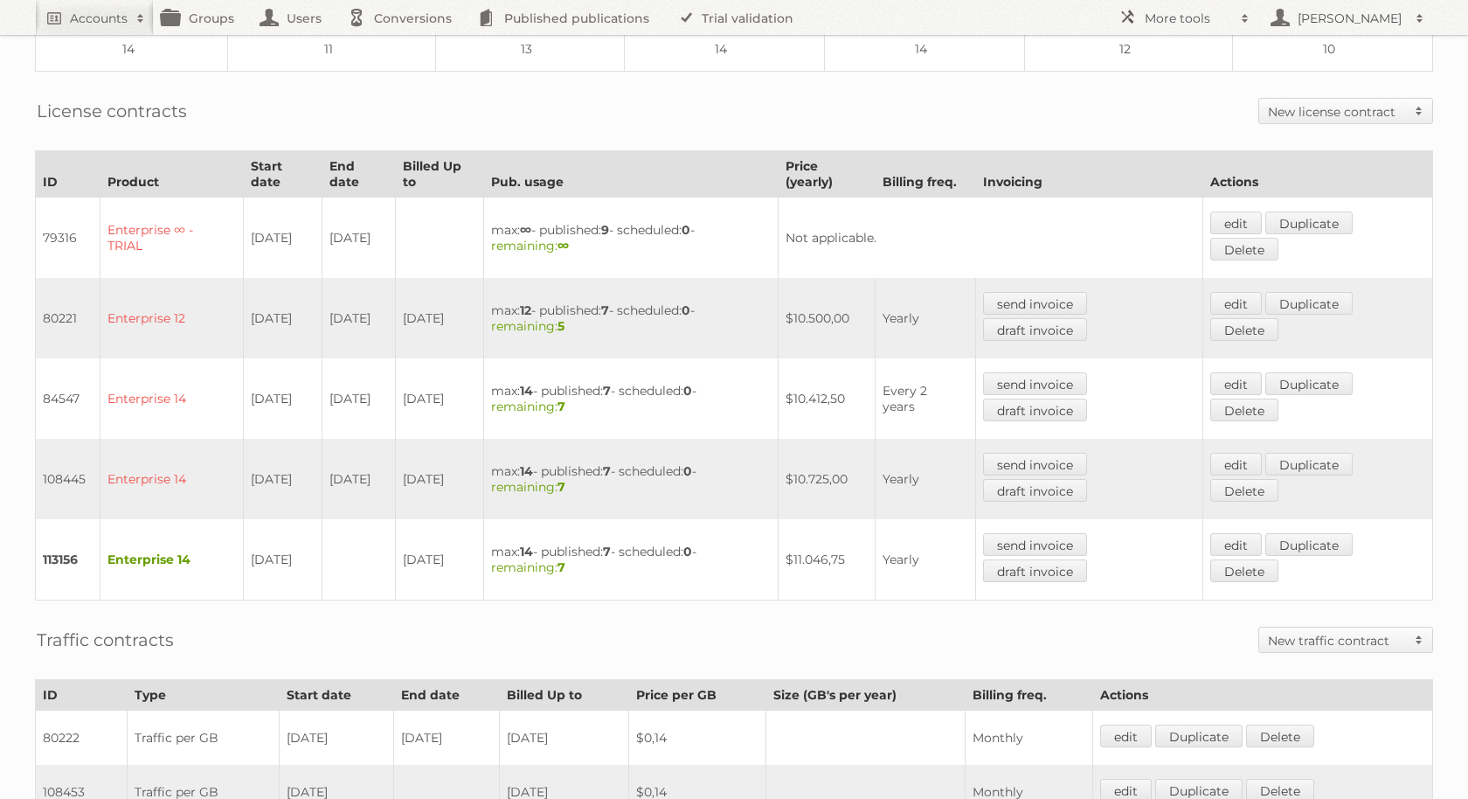
scroll to position [424, 0]
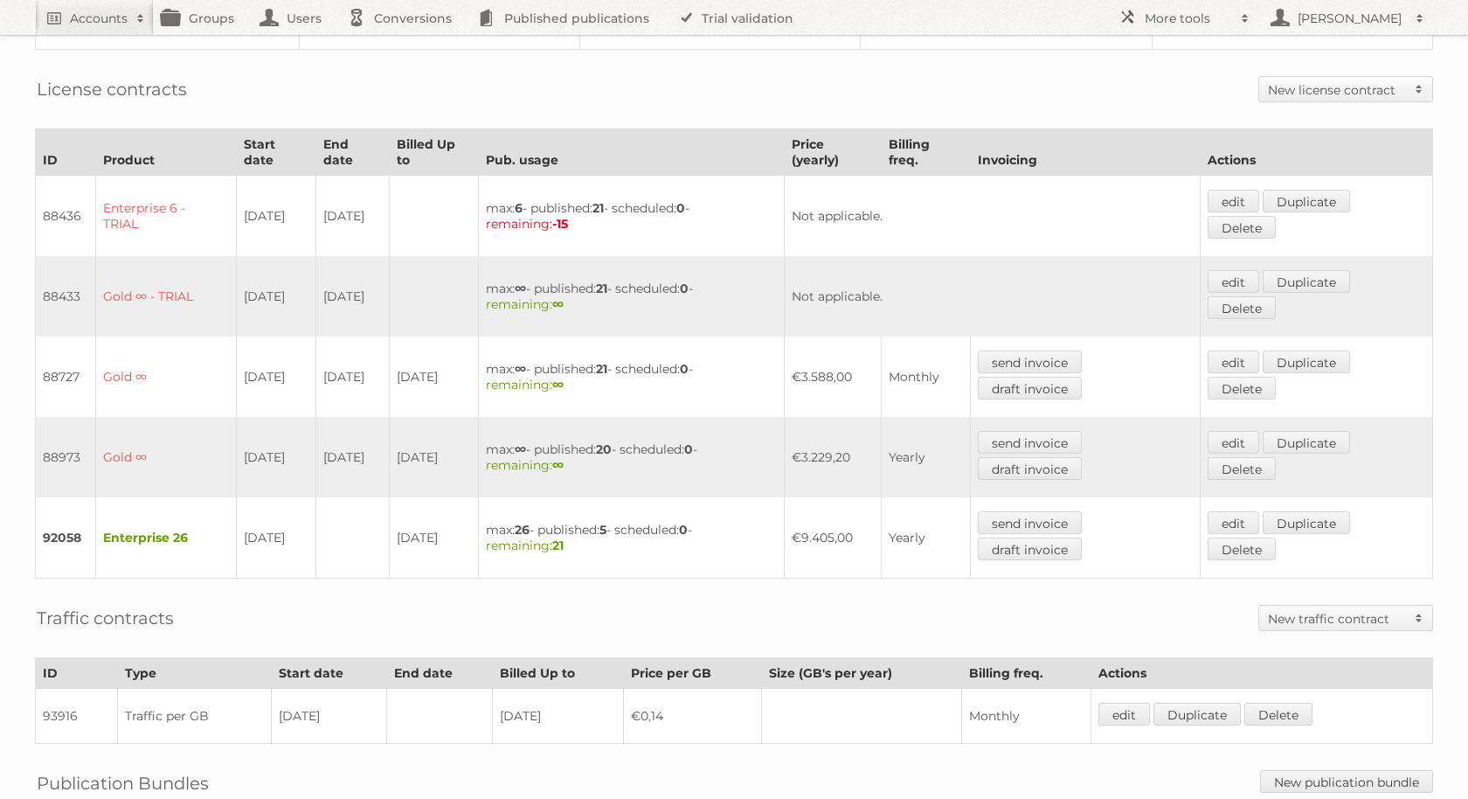
scroll to position [378, 0]
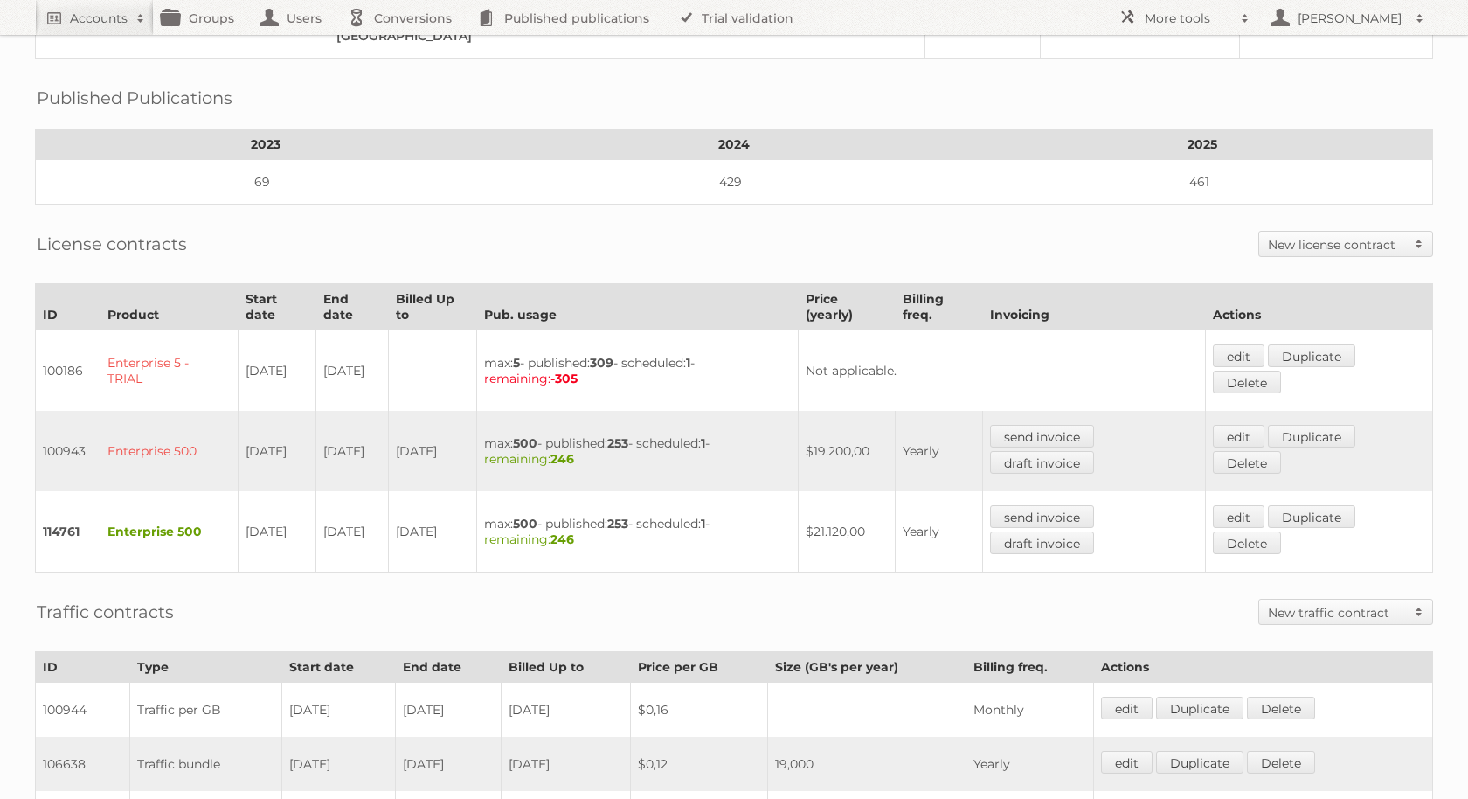
scroll to position [245, 0]
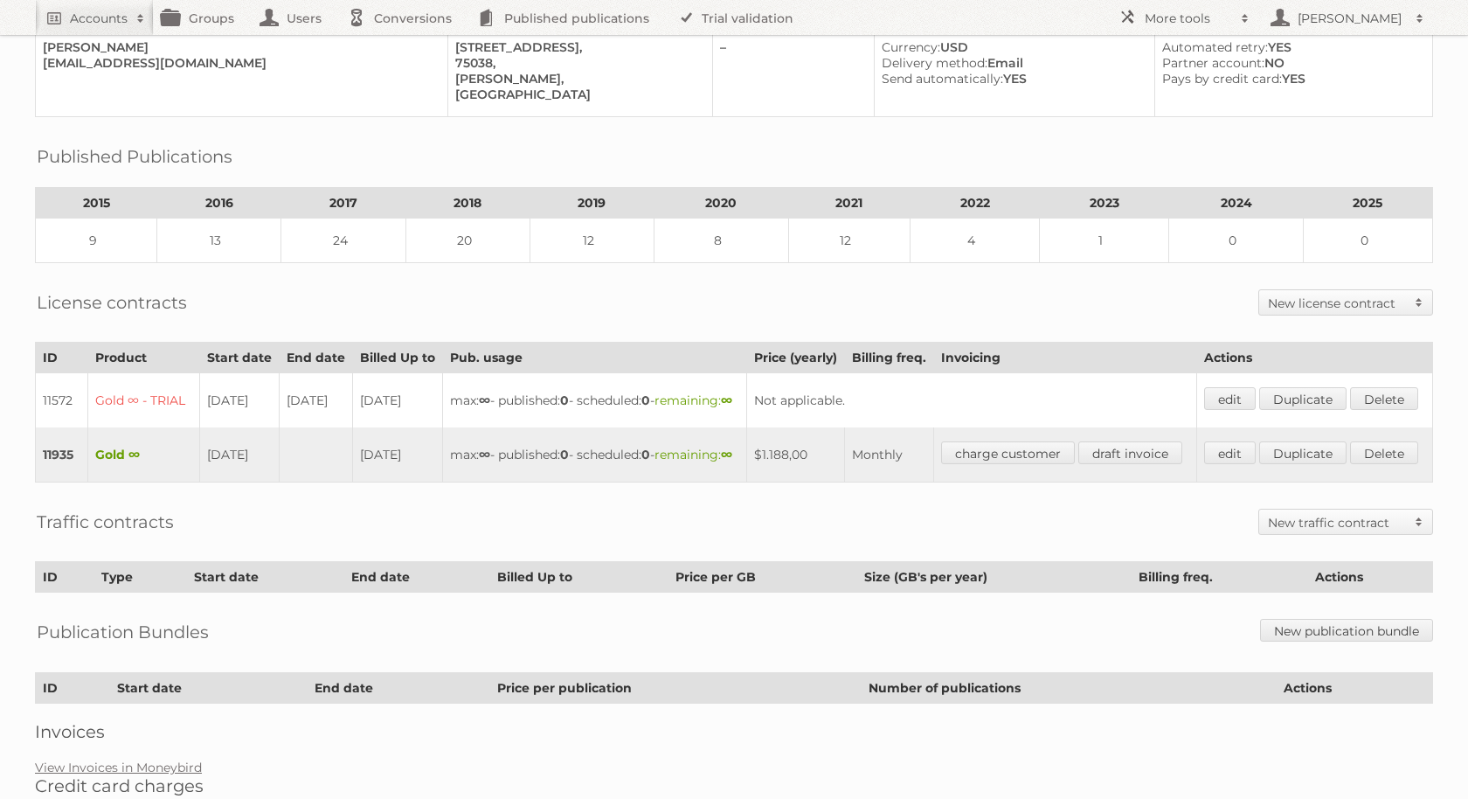
scroll to position [286, 0]
